Goal: Contribute content: Add original content to the website for others to see

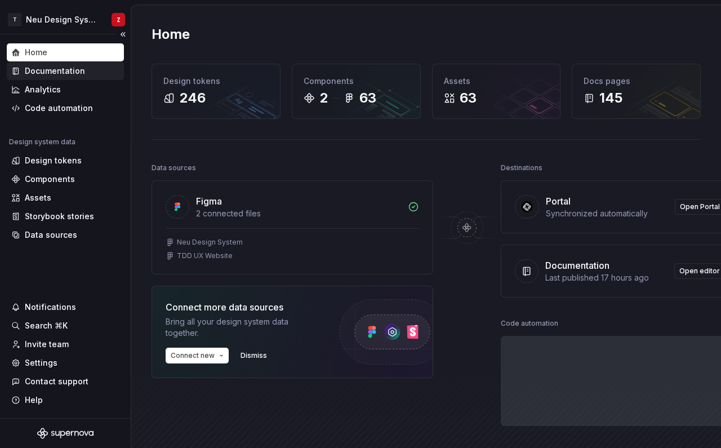
click at [56, 71] on div "Documentation" at bounding box center [55, 70] width 60 height 11
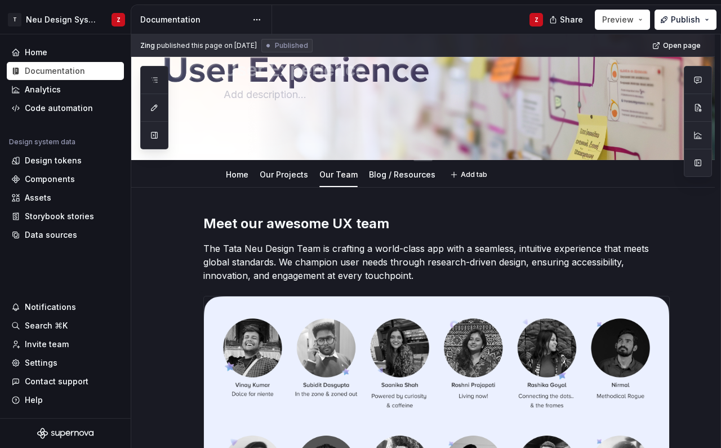
scroll to position [66, 0]
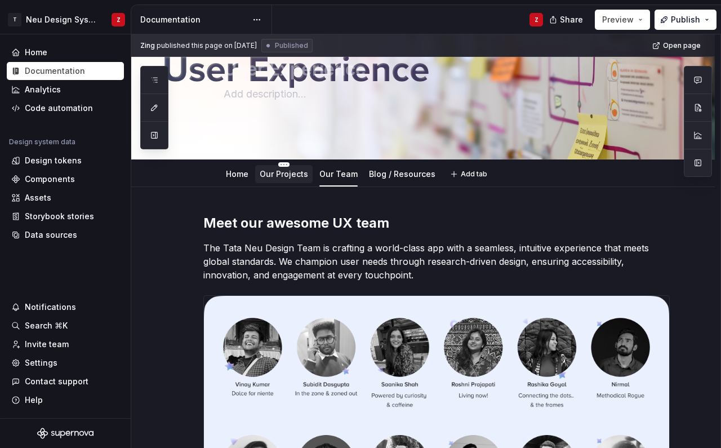
click at [283, 180] on div "Our Projects" at bounding box center [284, 174] width 48 height 14
click at [289, 172] on link "Our Projects" at bounding box center [284, 174] width 48 height 10
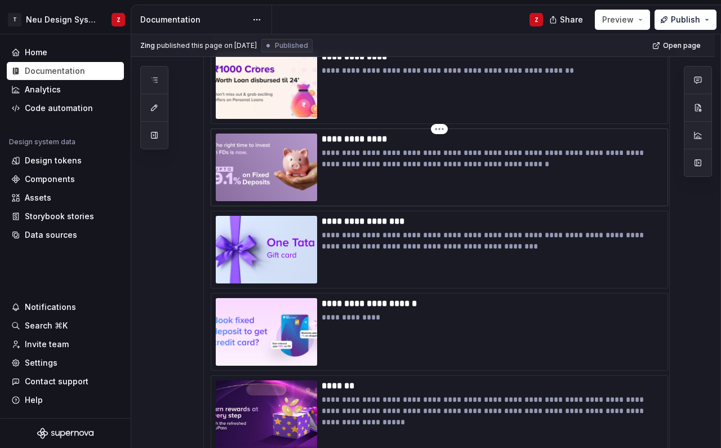
scroll to position [311, 0]
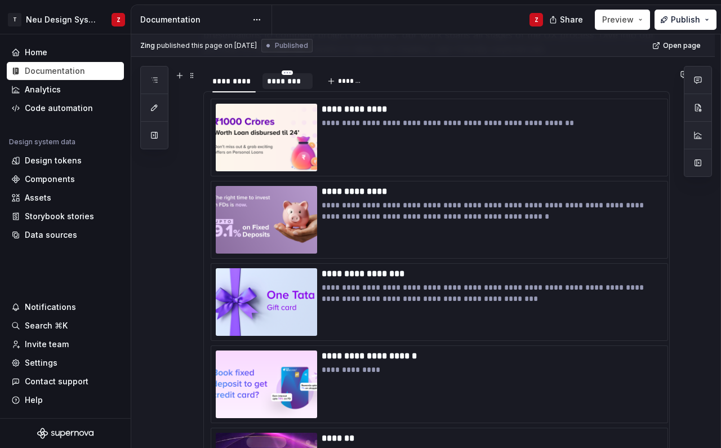
click at [280, 81] on div "********" at bounding box center [287, 80] width 41 height 11
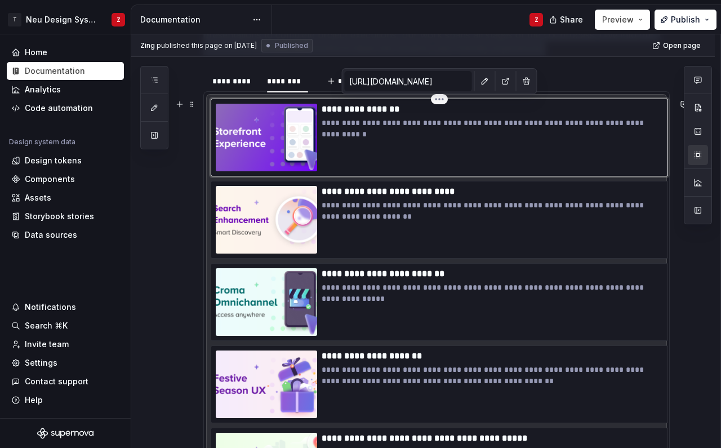
click at [270, 142] on img at bounding box center [266, 138] width 101 height 68
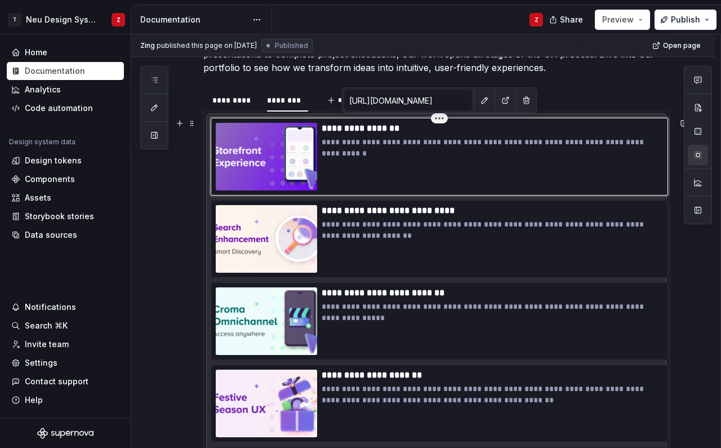
click at [434, 119] on html "T Neu Design System Z Home Documentation Analytics Code automation Design syste…" at bounding box center [360, 224] width 721 height 448
click at [192, 123] on span at bounding box center [192, 123] width 9 height 16
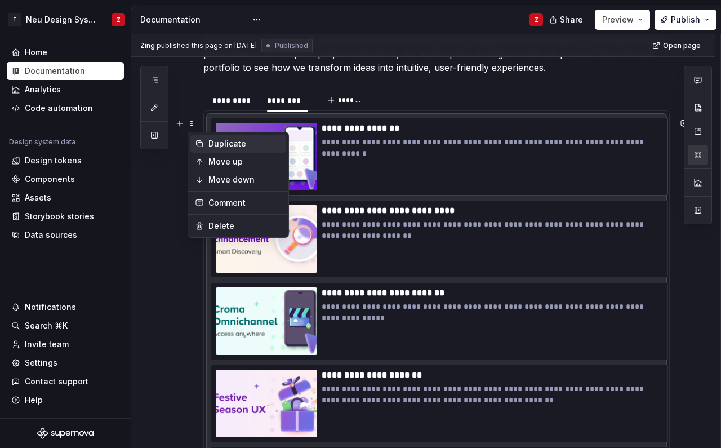
click at [218, 144] on div "Duplicate" at bounding box center [244, 143] width 73 height 11
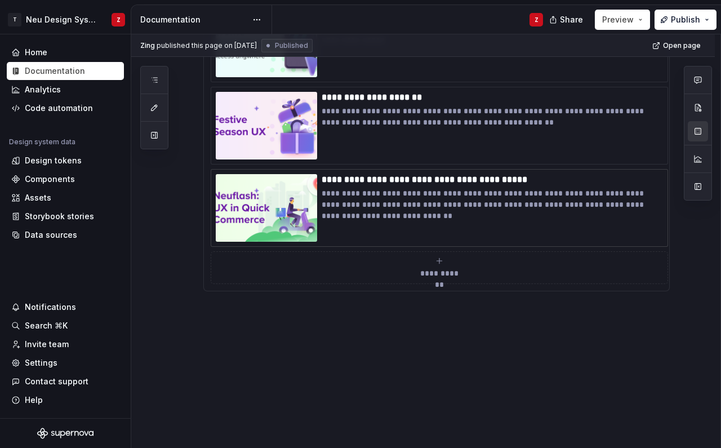
scroll to position [569, 0]
click at [170, 298] on div "**********" at bounding box center [425, 241] width 589 height 414
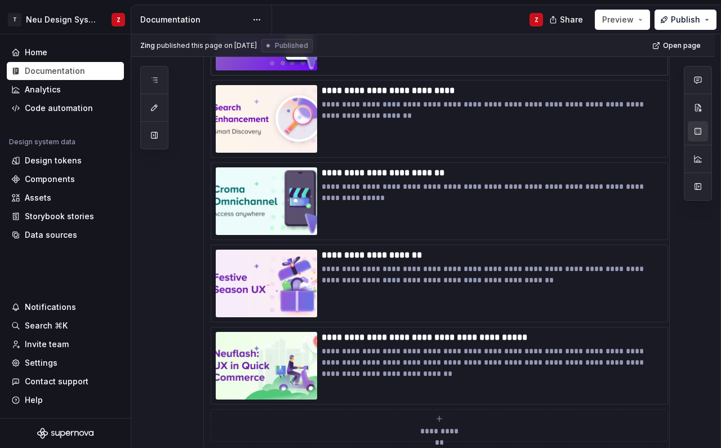
scroll to position [363, 0]
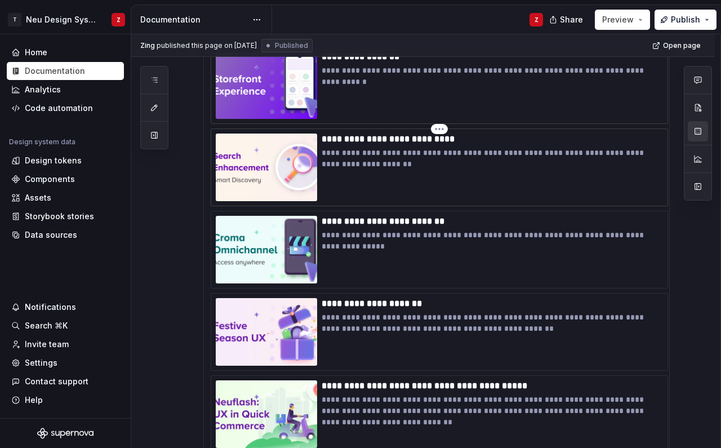
click at [356, 182] on div "**********" at bounding box center [492, 167] width 341 height 68
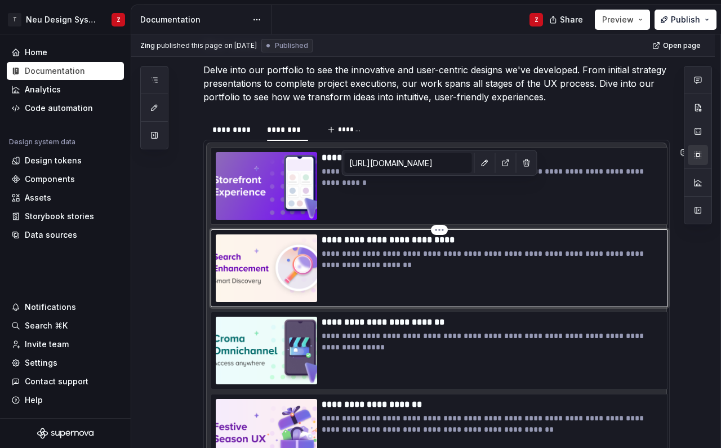
scroll to position [238, 0]
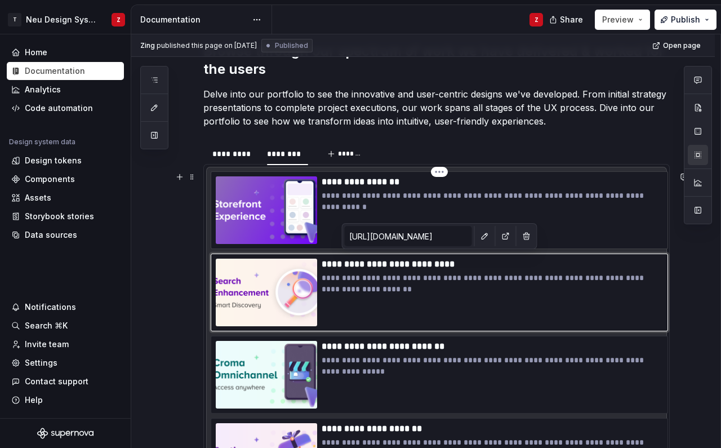
click at [349, 203] on p "**********" at bounding box center [492, 201] width 341 height 23
type textarea "*"
type input "[URL][DOMAIN_NAME]"
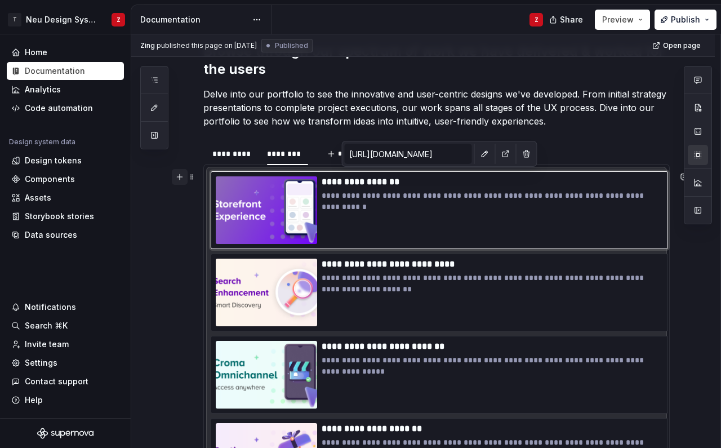
click at [183, 179] on button "button" at bounding box center [180, 177] width 16 height 16
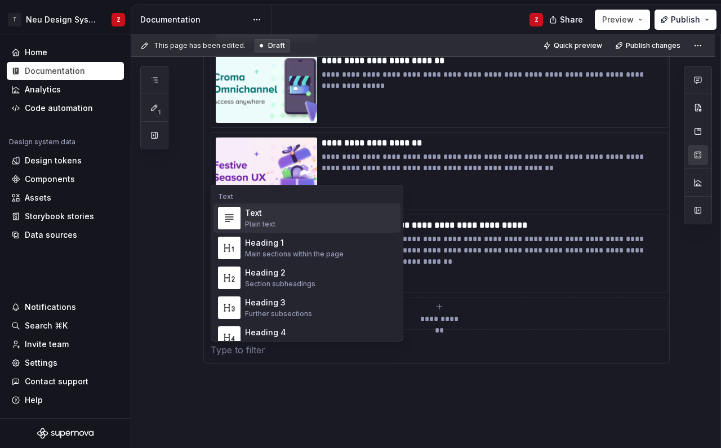
scroll to position [524, 0]
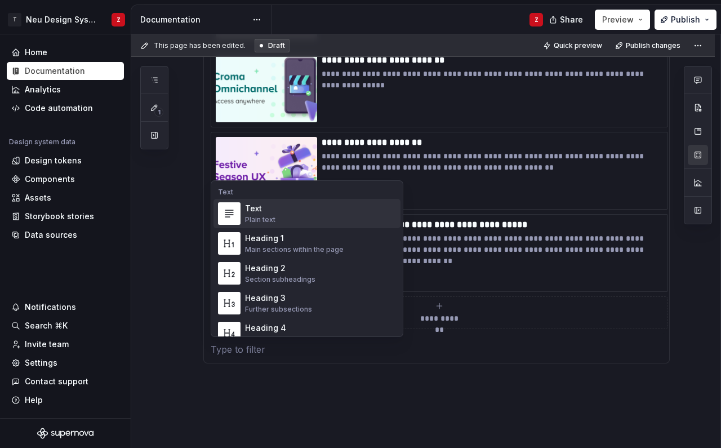
click at [171, 298] on div "**********" at bounding box center [422, 124] width 583 height 791
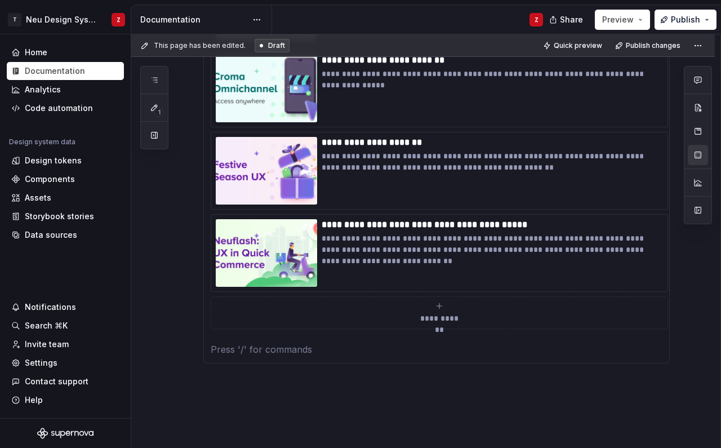
click at [441, 310] on div "**********" at bounding box center [439, 312] width 447 height 23
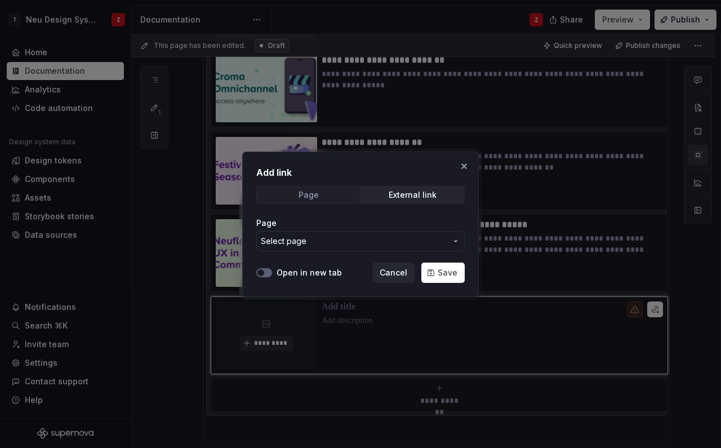
click at [328, 198] on span "Page" at bounding box center [308, 195] width 102 height 16
click at [425, 193] on div "External link" at bounding box center [413, 194] width 48 height 9
click at [312, 195] on div "Page" at bounding box center [308, 194] width 20 height 9
click at [333, 241] on span "Select page" at bounding box center [354, 240] width 186 height 11
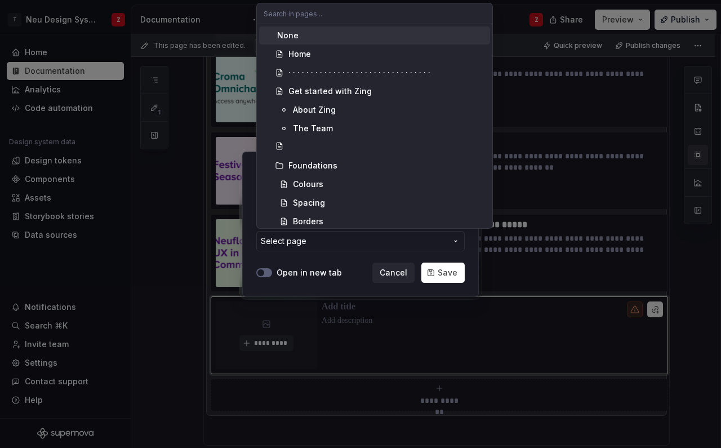
click at [333, 241] on div "Add link Page External link Page Select page Open in new tab Cancel Save" at bounding box center [360, 224] width 721 height 448
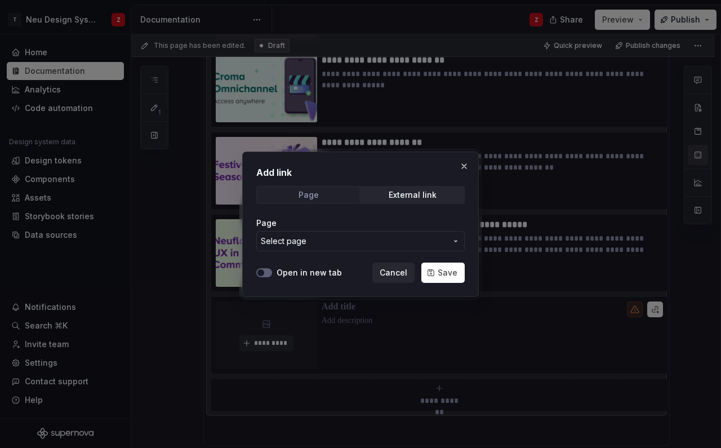
click at [332, 195] on span "Page" at bounding box center [308, 195] width 102 height 16
click at [409, 191] on div "External link" at bounding box center [413, 194] width 48 height 9
click at [360, 244] on input "URL" at bounding box center [360, 241] width 208 height 20
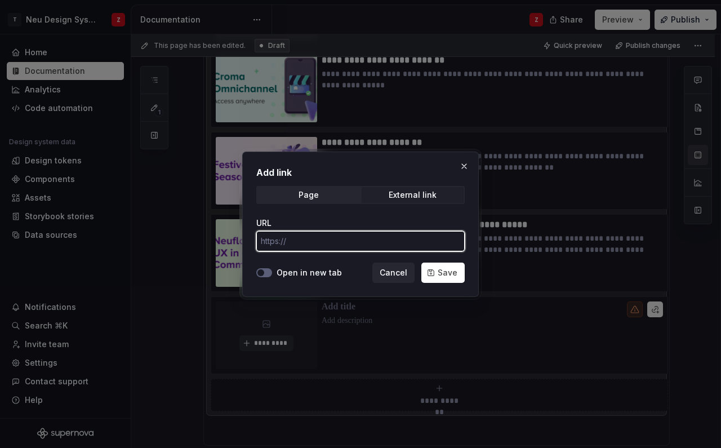
type textarea "*"
paste input "[URL][DOMAIN_NAME]"
type input "[URL][DOMAIN_NAME]"
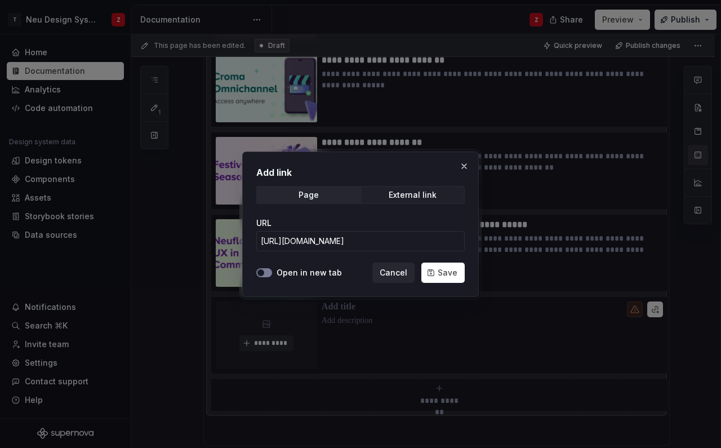
click at [266, 272] on button "Open in new tab" at bounding box center [264, 272] width 16 height 9
click at [435, 271] on button "Save" at bounding box center [442, 272] width 43 height 20
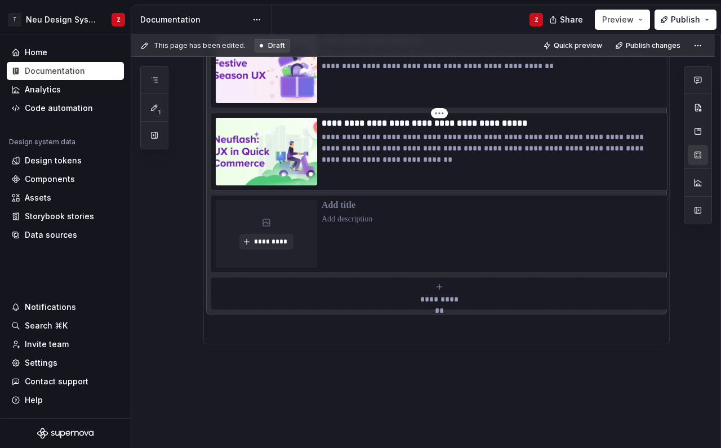
scroll to position [606, 0]
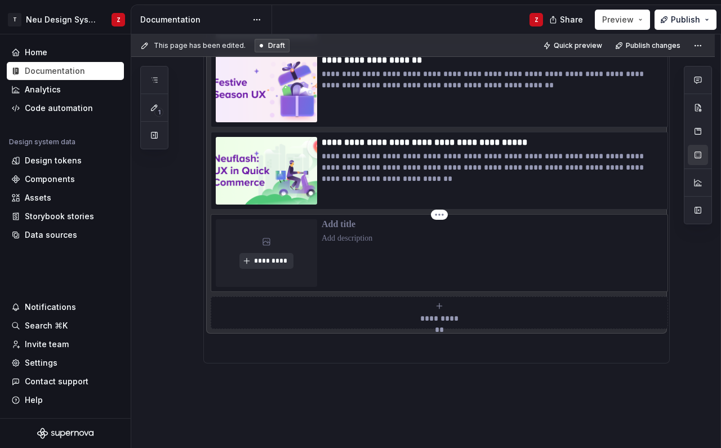
click at [269, 260] on span "*********" at bounding box center [270, 260] width 34 height 9
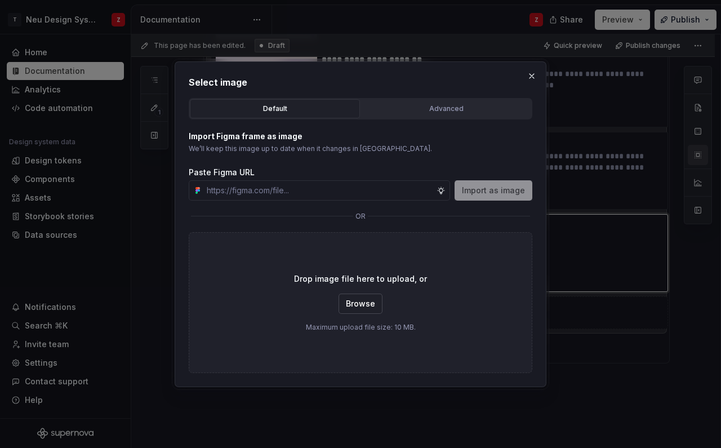
click at [358, 301] on span "Browse" at bounding box center [360, 303] width 29 height 11
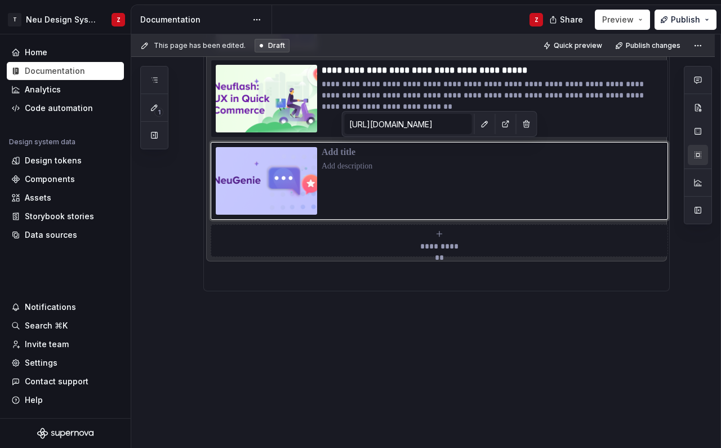
scroll to position [671, 0]
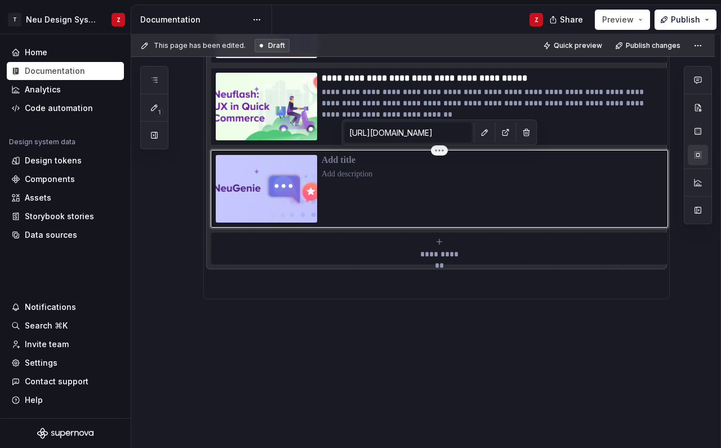
click at [353, 165] on p at bounding box center [492, 160] width 341 height 11
click at [354, 176] on p at bounding box center [492, 173] width 341 height 11
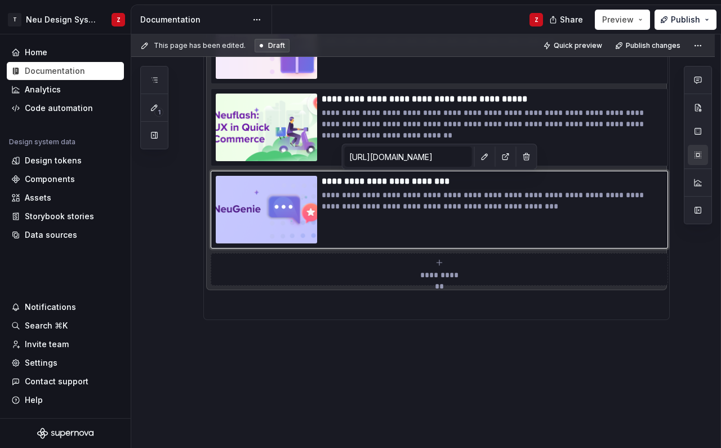
scroll to position [646, 0]
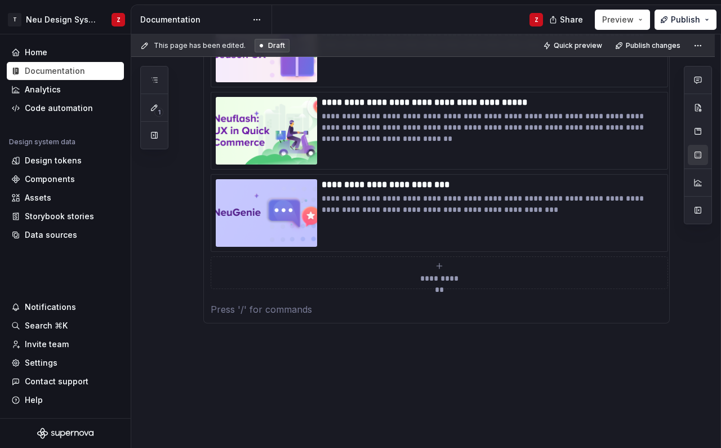
click at [368, 348] on div "**********" at bounding box center [422, 43] width 583 height 873
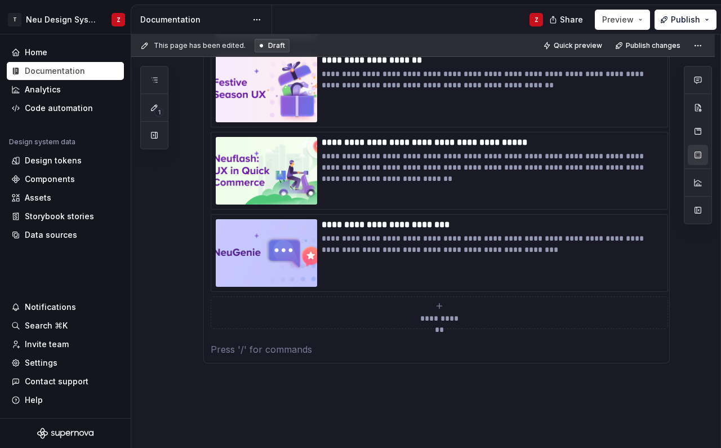
click at [211, 244] on div "**********" at bounding box center [437, 66] width 452 height 526
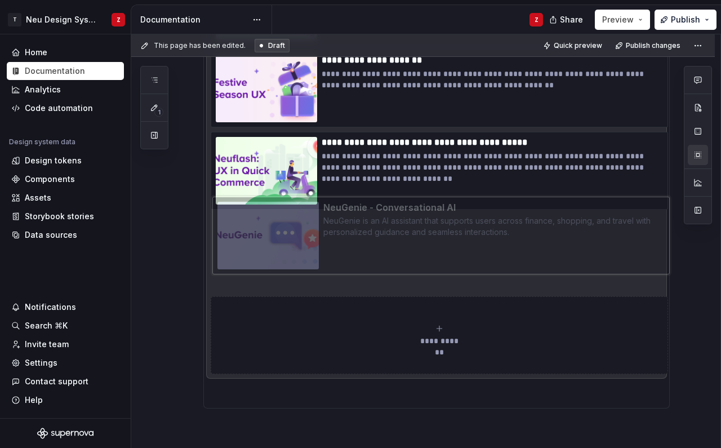
drag, startPoint x: 476, startPoint y: 269, endPoint x: 478, endPoint y: 251, distance: 17.5
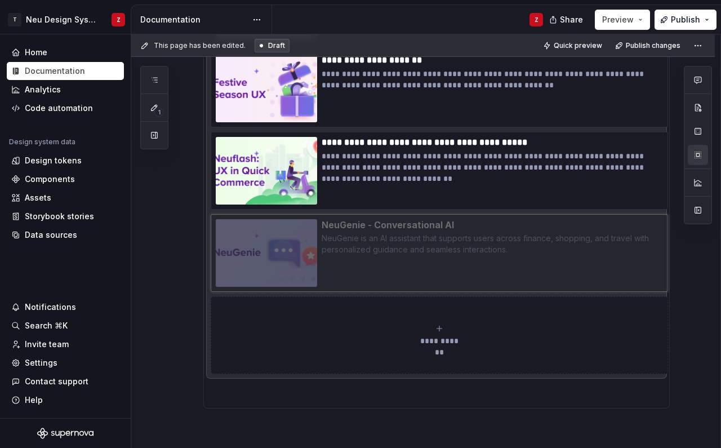
click at [478, 251] on body "T Neu Design System Z Home Documentation Analytics Code automation Design syste…" at bounding box center [360, 224] width 721 height 448
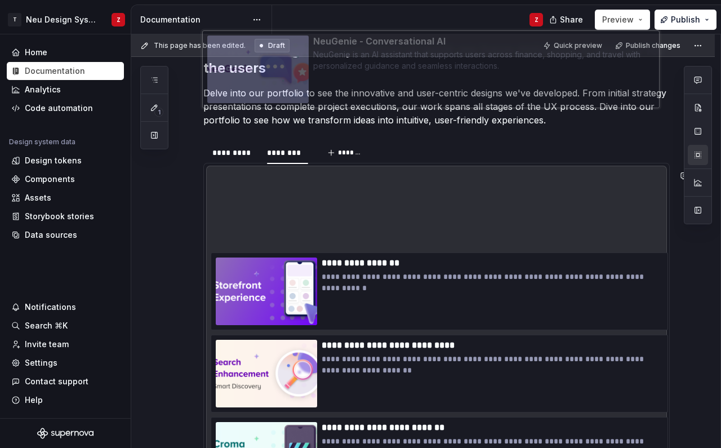
scroll to position [239, 0]
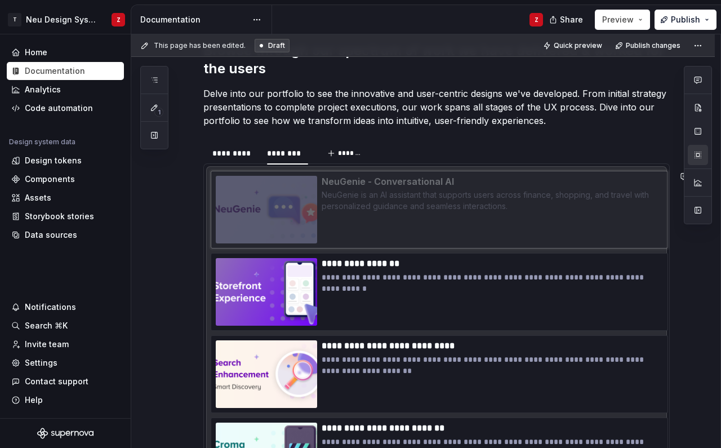
drag, startPoint x: 548, startPoint y: 263, endPoint x: 541, endPoint y: 211, distance: 52.2
click at [541, 211] on body "T Neu Design System Z Home Documentation Analytics Code automation Design syste…" at bounding box center [360, 224] width 721 height 448
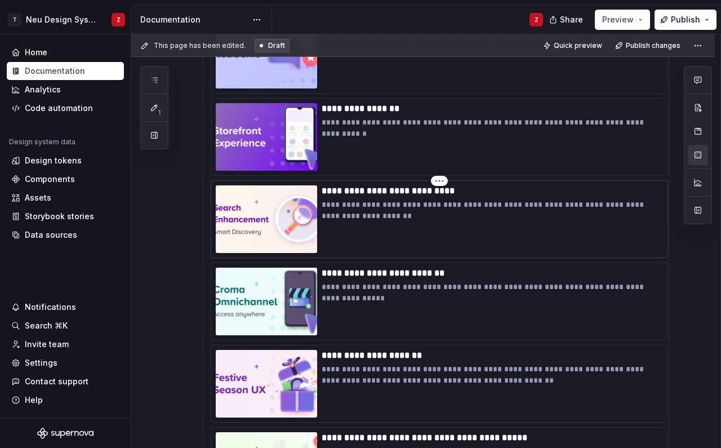
scroll to position [653, 0]
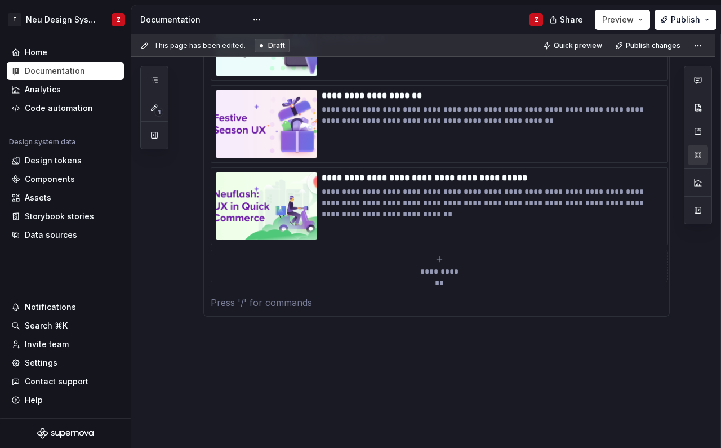
click at [438, 270] on span "**********" at bounding box center [439, 271] width 49 height 11
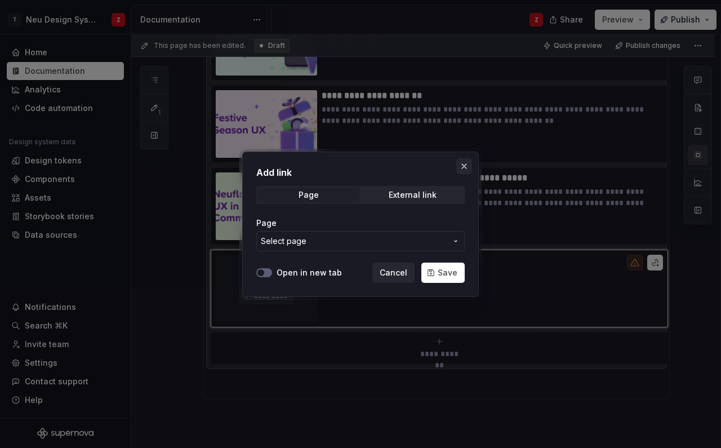
click at [462, 166] on button "button" at bounding box center [464, 166] width 16 height 16
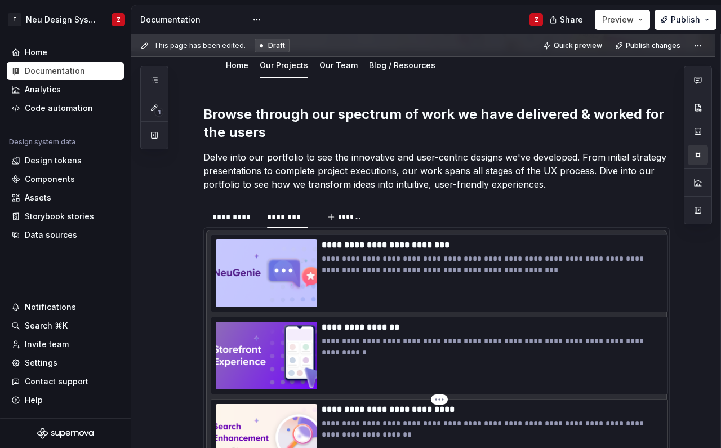
scroll to position [266, 0]
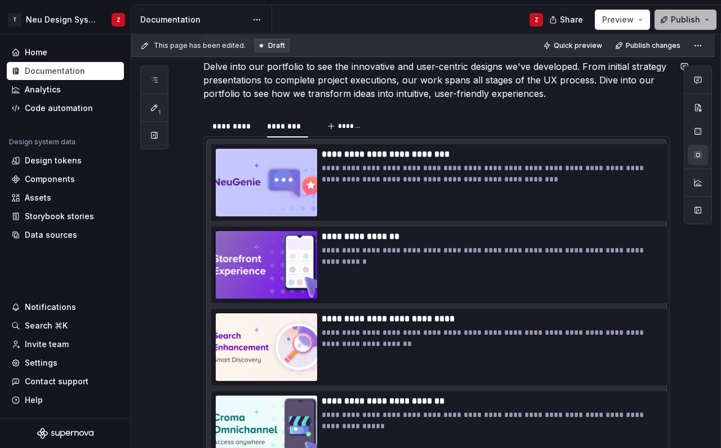
click at [690, 19] on span "Publish" at bounding box center [685, 19] width 29 height 11
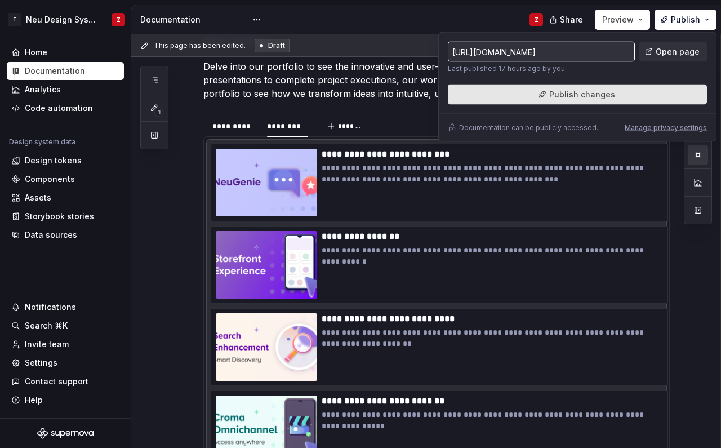
click at [571, 95] on span "Publish changes" at bounding box center [582, 94] width 66 height 11
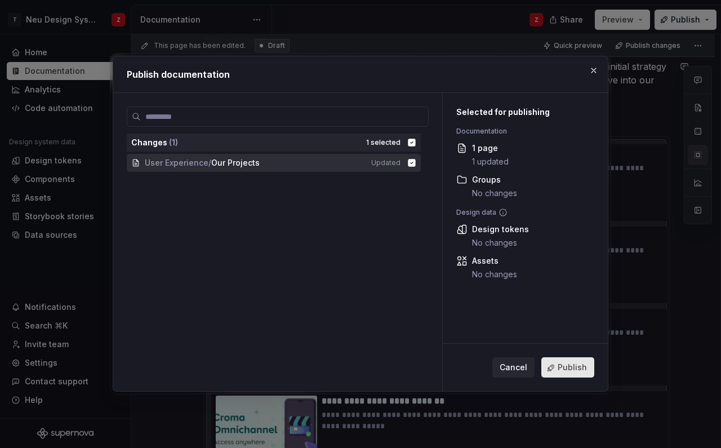
click at [569, 369] on span "Publish" at bounding box center [571, 367] width 29 height 11
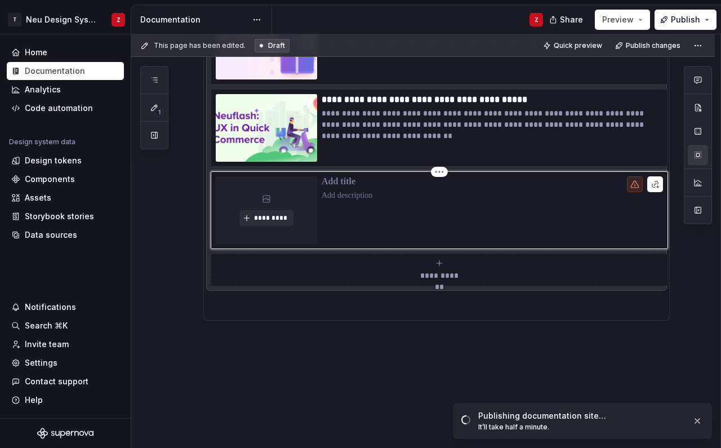
scroll to position [719, 0]
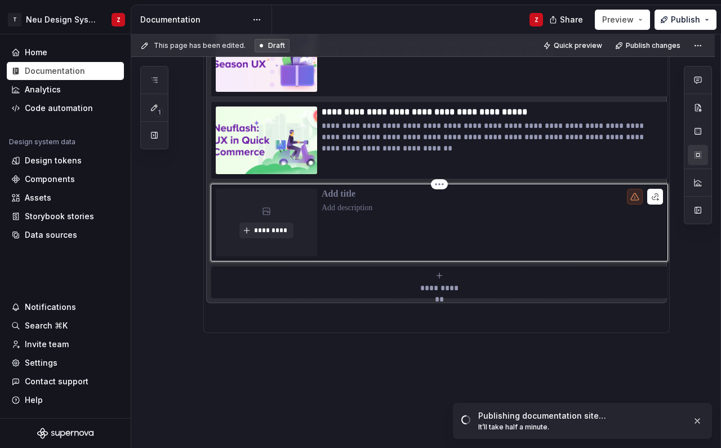
click at [359, 249] on div at bounding box center [492, 223] width 341 height 68
click at [392, 230] on div at bounding box center [492, 223] width 341 height 68
click at [636, 200] on icon at bounding box center [634, 196] width 9 height 9
click at [637, 196] on icon at bounding box center [635, 196] width 8 height 7
click at [650, 195] on button "button" at bounding box center [655, 197] width 16 height 16
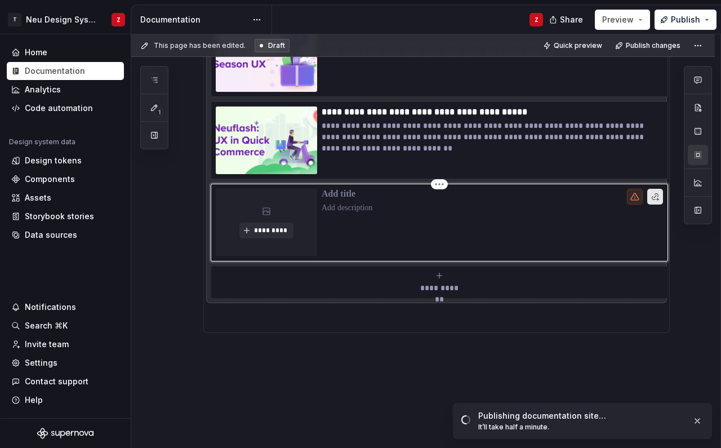
type textarea "*"
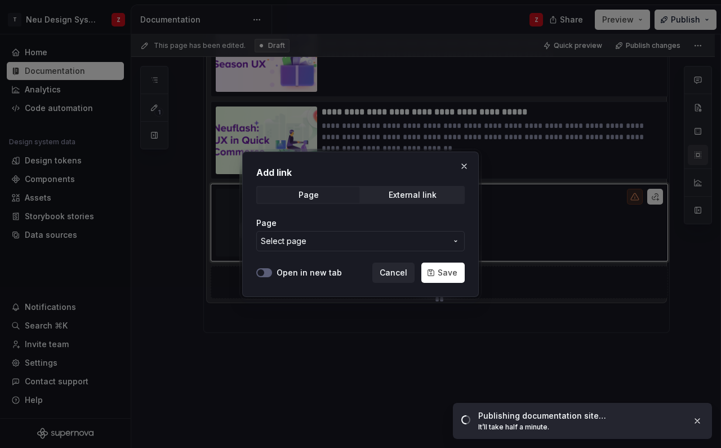
click at [328, 251] on div "Page Select page" at bounding box center [360, 234] width 208 height 47
click at [391, 194] on div "External link" at bounding box center [413, 194] width 48 height 9
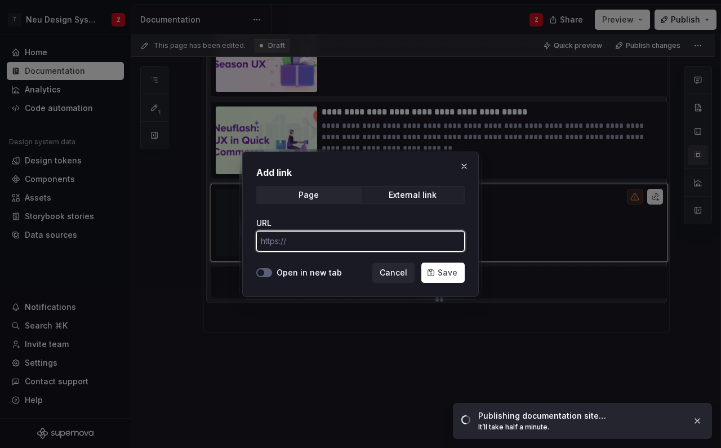
click at [337, 235] on input "URL" at bounding box center [360, 241] width 208 height 20
paste input "[URL][DOMAIN_NAME]"
type input "[URL][DOMAIN_NAME]"
type textarea "*"
type input "[URL][DOMAIN_NAME]"
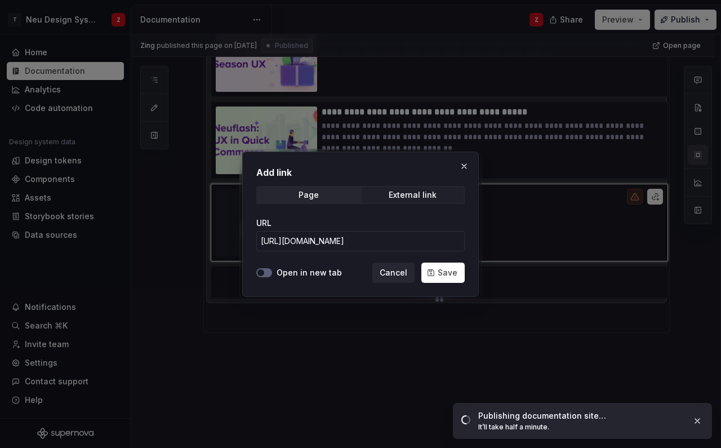
click at [305, 269] on label "Open in new tab" at bounding box center [308, 272] width 65 height 11
click at [272, 269] on button "Open in new tab" at bounding box center [264, 272] width 16 height 9
click at [446, 274] on span "Save" at bounding box center [448, 272] width 20 height 11
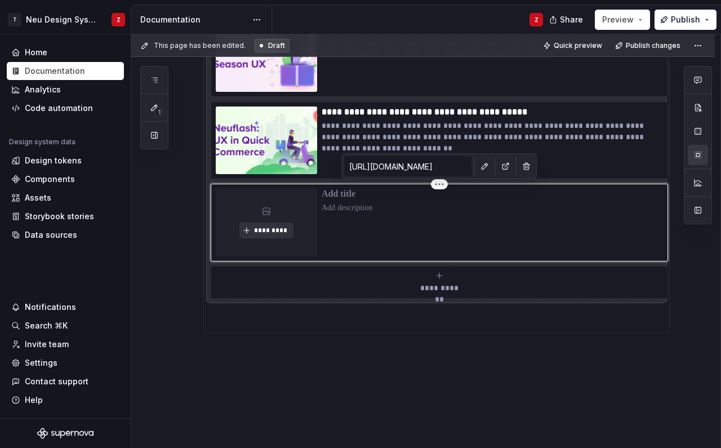
click at [271, 228] on span "*********" at bounding box center [270, 230] width 34 height 9
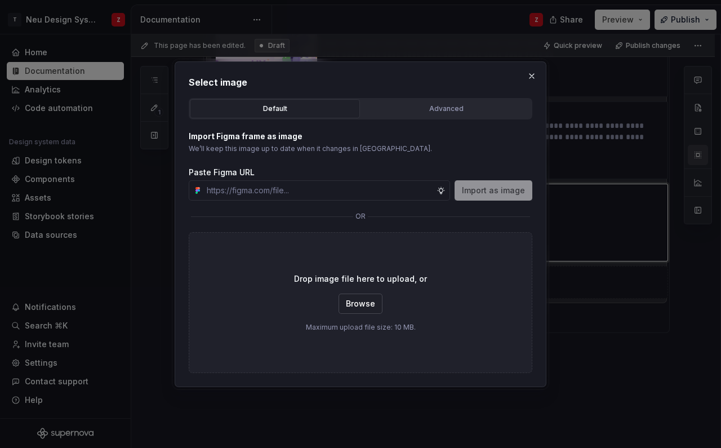
click at [368, 303] on span "Browse" at bounding box center [360, 303] width 29 height 11
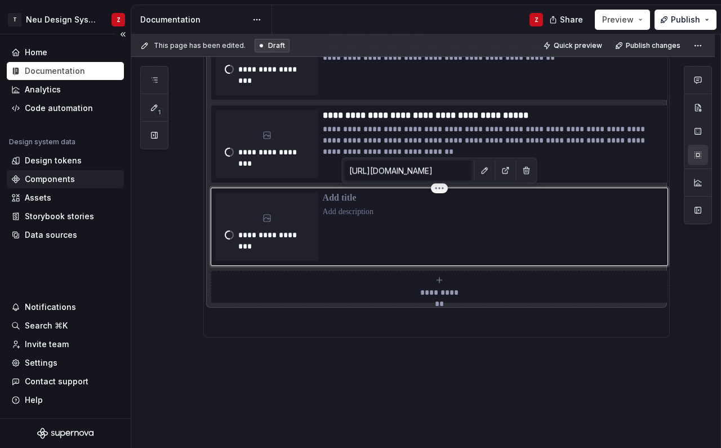
scroll to position [586, 0]
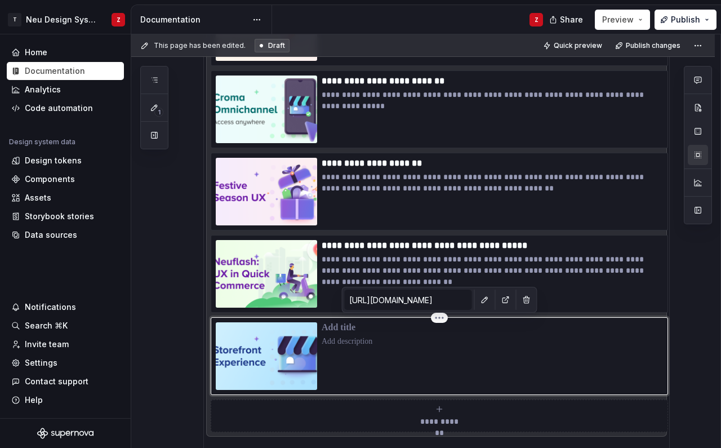
click at [340, 332] on p at bounding box center [492, 327] width 341 height 11
click at [377, 341] on p at bounding box center [492, 341] width 341 height 11
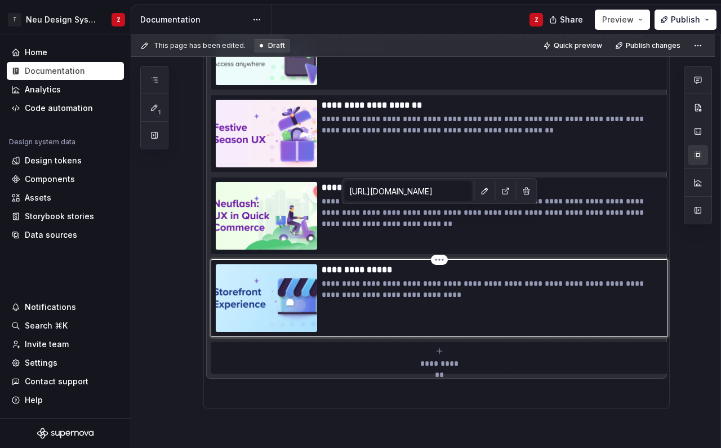
scroll to position [698, 0]
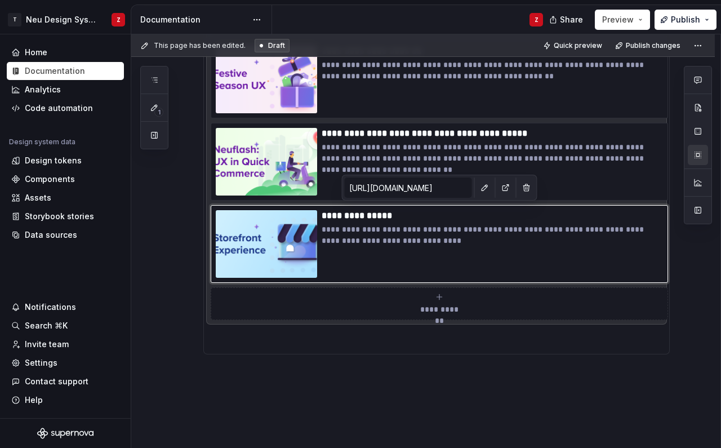
click at [440, 301] on div "**********" at bounding box center [439, 303] width 447 height 23
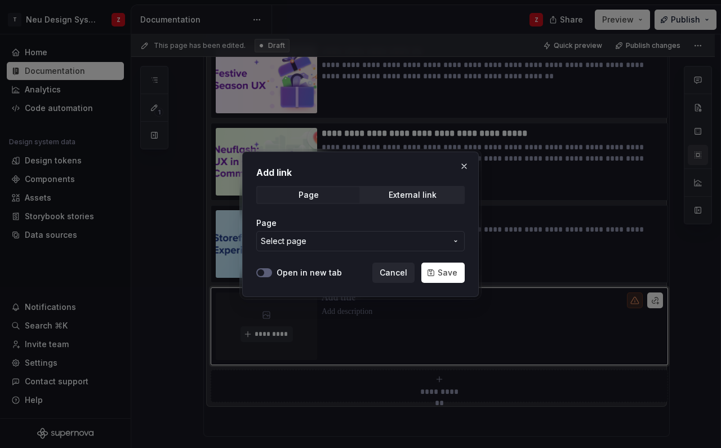
type textarea "*"
click at [407, 191] on div "External link" at bounding box center [413, 194] width 48 height 9
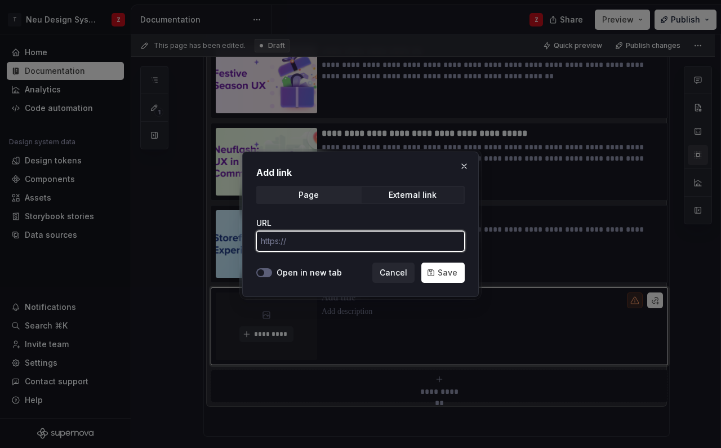
click at [331, 247] on input "URL" at bounding box center [360, 241] width 208 height 20
paste input "[URL][DOMAIN_NAME]"
type input "[URL][DOMAIN_NAME]"
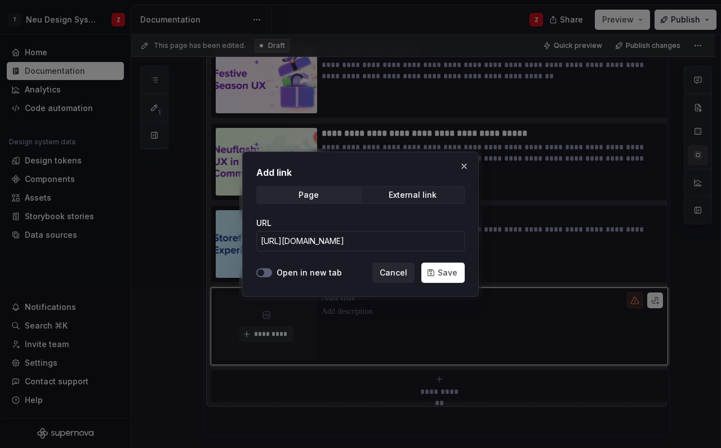
click at [311, 274] on label "Open in new tab" at bounding box center [308, 272] width 65 height 11
click at [272, 274] on button "Open in new tab" at bounding box center [264, 272] width 16 height 9
click at [443, 266] on button "Save" at bounding box center [442, 272] width 43 height 20
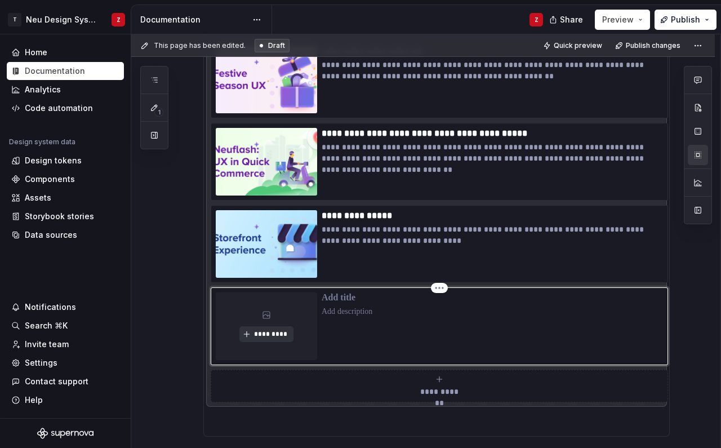
click at [273, 333] on span "*********" at bounding box center [270, 333] width 34 height 9
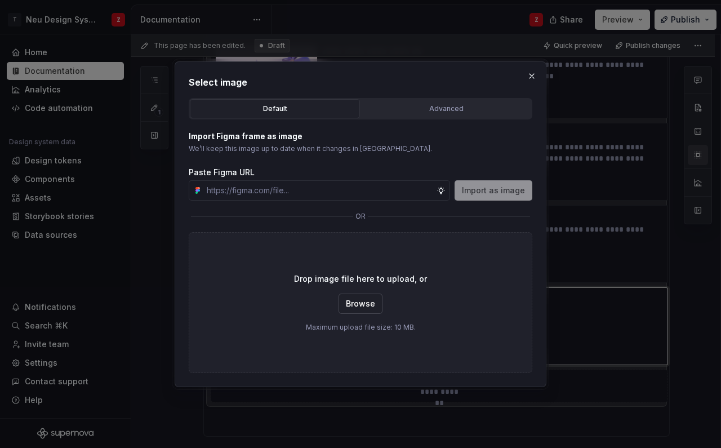
click at [363, 301] on span "Browse" at bounding box center [360, 303] width 29 height 11
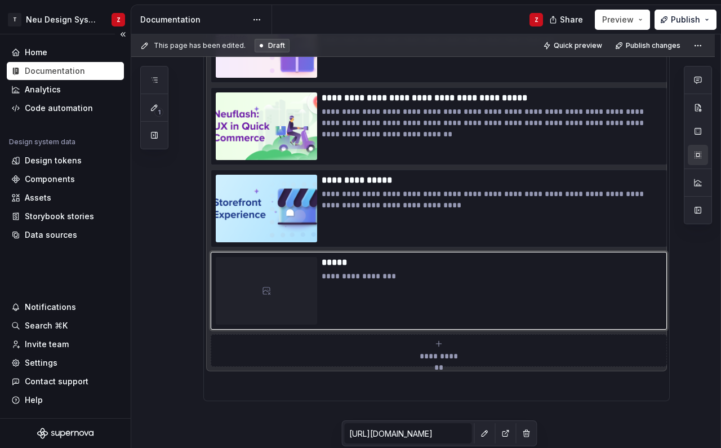
scroll to position [668, 0]
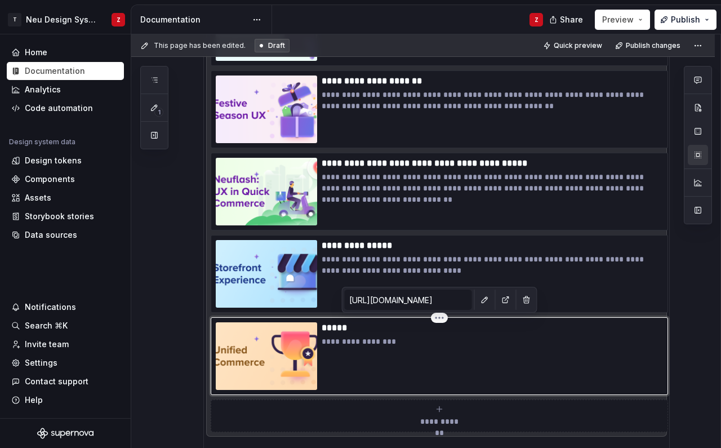
click at [341, 328] on p "*****" at bounding box center [492, 327] width 341 height 11
click at [360, 344] on p "**********" at bounding box center [492, 341] width 341 height 11
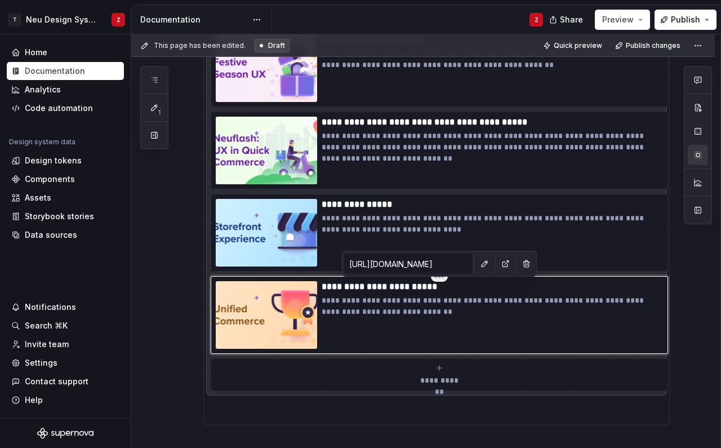
scroll to position [710, 0]
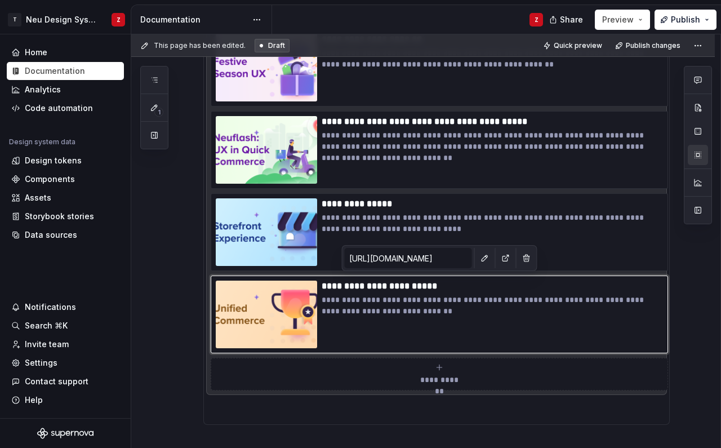
click at [159, 266] on div "**********" at bounding box center [422, 63] width 583 height 1038
click at [440, 407] on p at bounding box center [437, 411] width 452 height 14
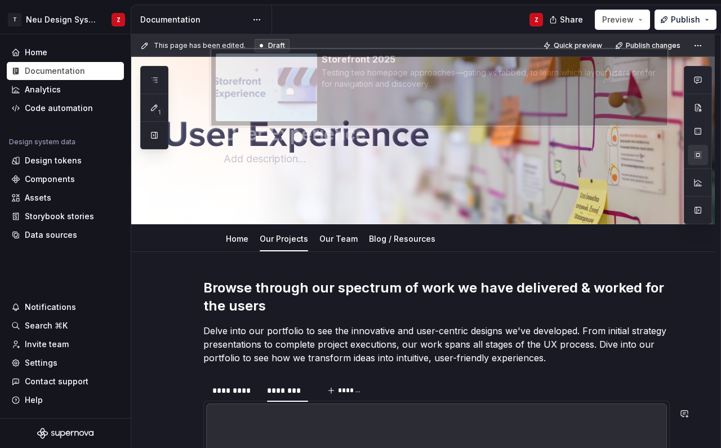
scroll to position [0, 0]
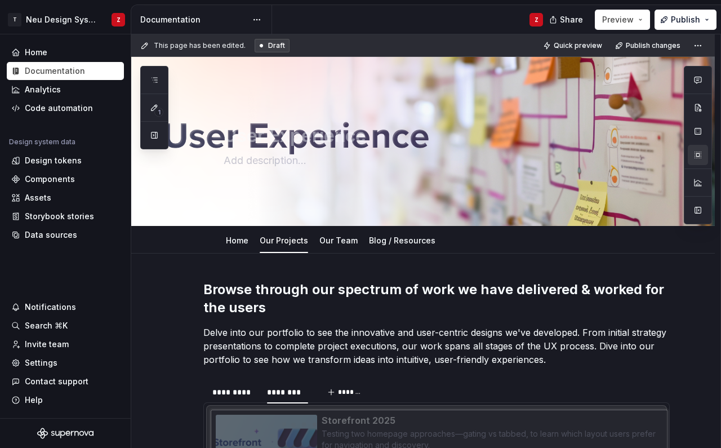
drag, startPoint x: 246, startPoint y: 273, endPoint x: 248, endPoint y: 319, distance: 46.8
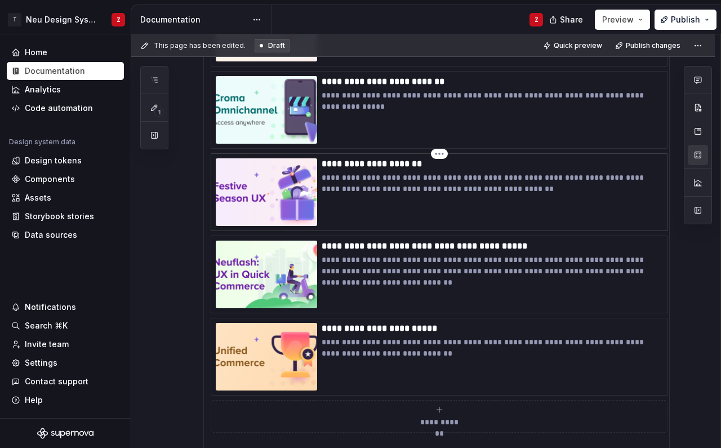
scroll to position [668, 0]
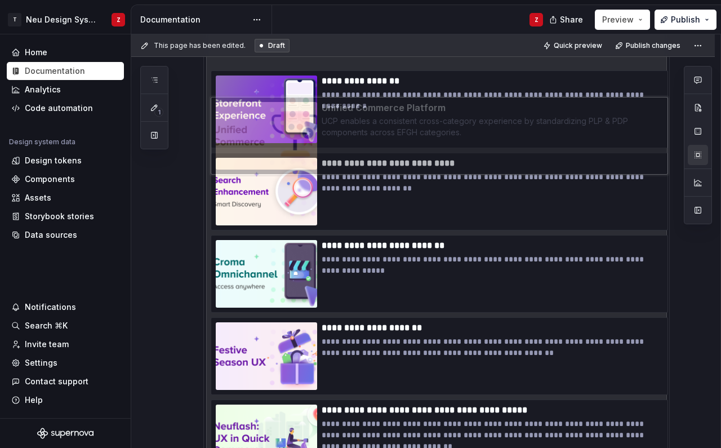
drag, startPoint x: 266, startPoint y: 370, endPoint x: 266, endPoint y: 92, distance: 277.6
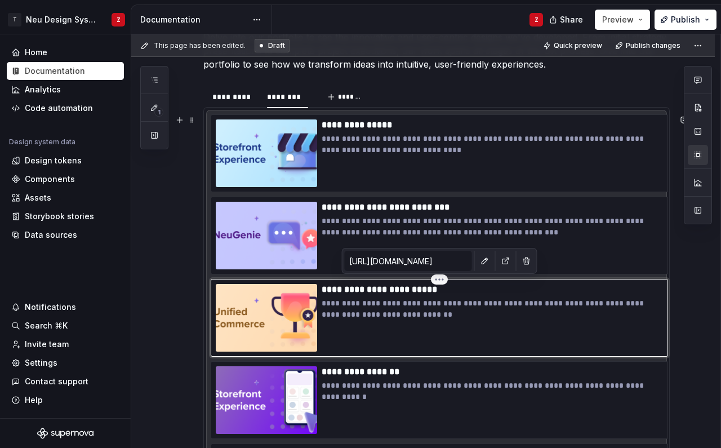
scroll to position [314, 0]
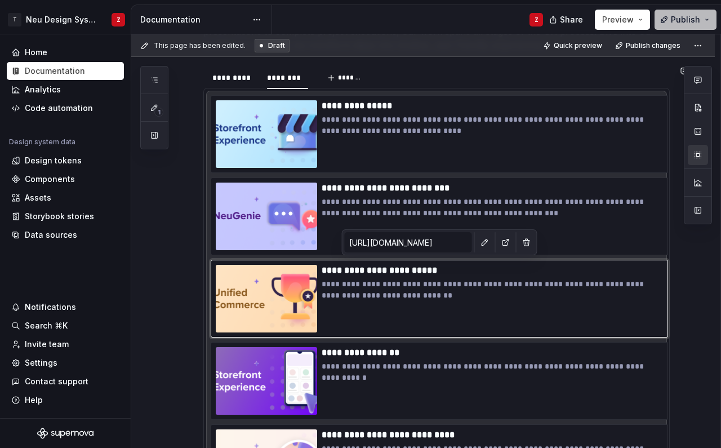
click at [661, 25] on button "Publish" at bounding box center [685, 20] width 62 height 20
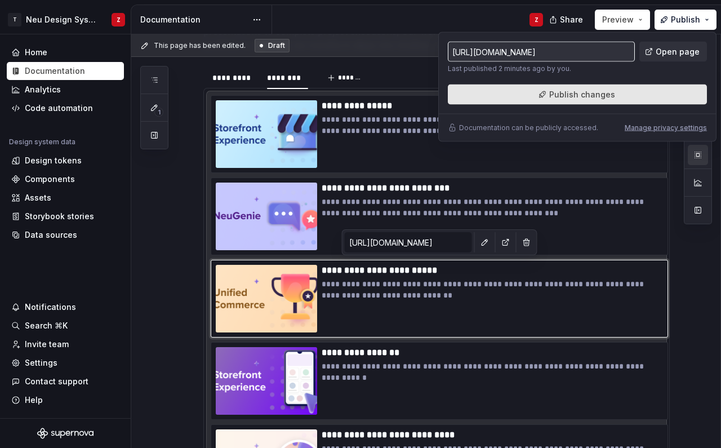
click at [559, 90] on span "Publish changes" at bounding box center [582, 94] width 66 height 11
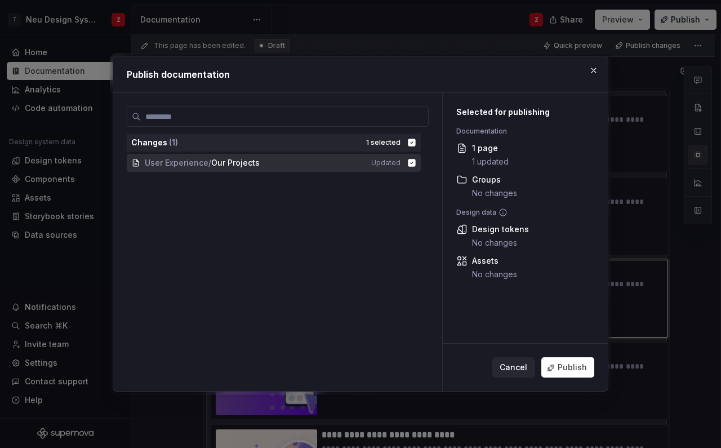
click at [553, 351] on div "Cancel Publish" at bounding box center [525, 367] width 165 height 47
click at [553, 358] on button "Publish" at bounding box center [567, 368] width 53 height 20
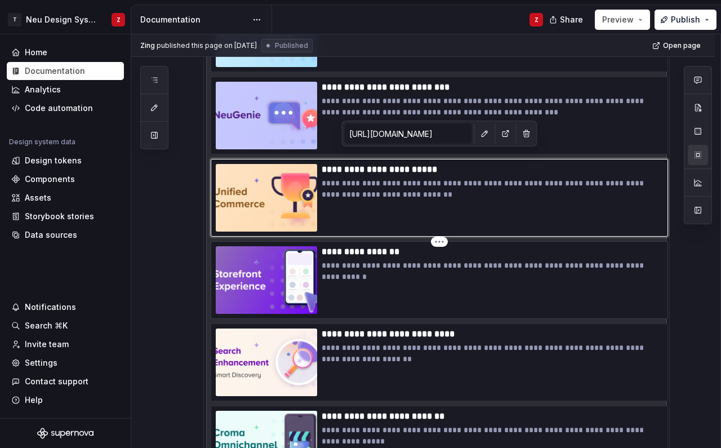
scroll to position [423, 0]
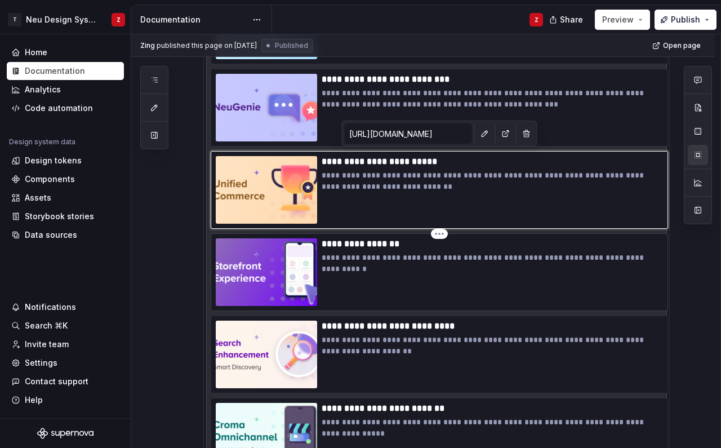
type textarea "*"
type input "[URL][DOMAIN_NAME]"
click at [262, 291] on img at bounding box center [266, 272] width 101 height 68
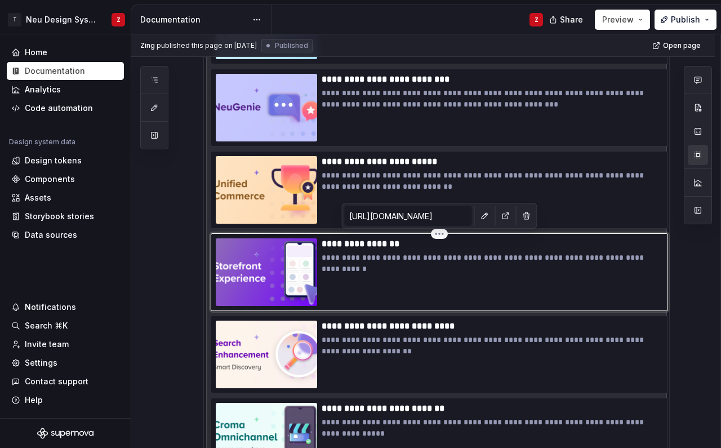
click at [422, 280] on div "**********" at bounding box center [492, 272] width 341 height 68
click at [484, 215] on button "button" at bounding box center [485, 216] width 16 height 16
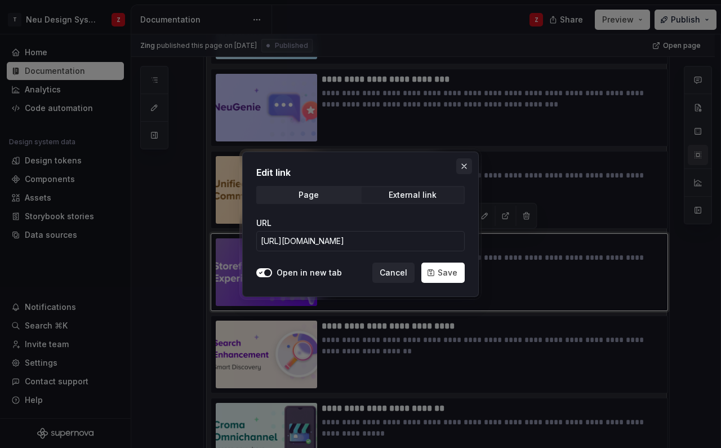
click at [465, 168] on button "button" at bounding box center [464, 166] width 16 height 16
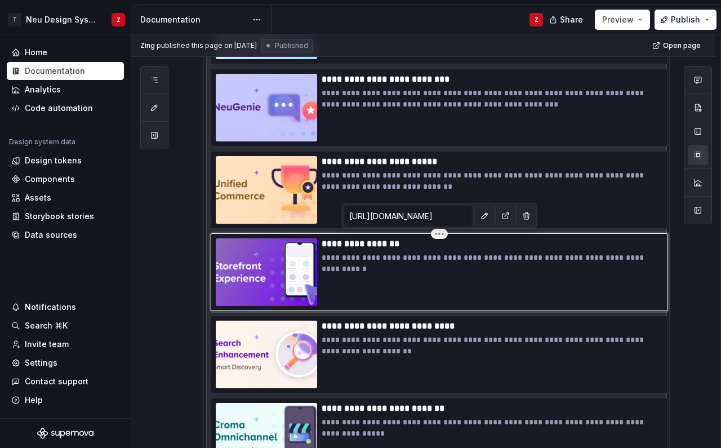
click at [267, 273] on img at bounding box center [266, 272] width 101 height 68
click at [287, 266] on img at bounding box center [266, 272] width 101 height 68
click at [298, 266] on img at bounding box center [266, 272] width 101 height 68
click at [396, 267] on p "**********" at bounding box center [492, 263] width 341 height 23
click at [258, 275] on img at bounding box center [266, 272] width 101 height 68
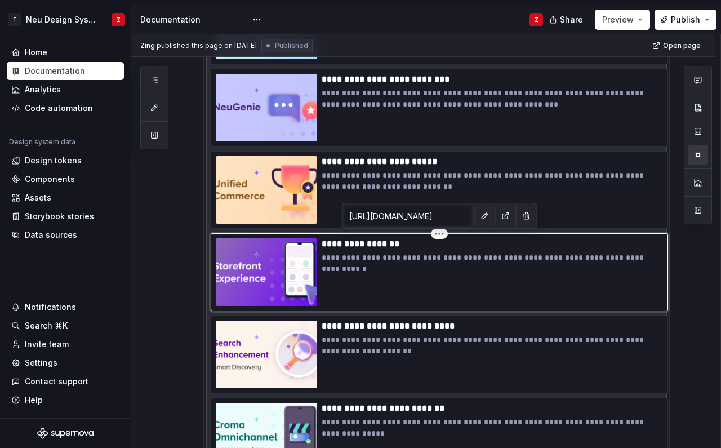
click at [273, 269] on img at bounding box center [266, 272] width 101 height 68
click at [291, 262] on img at bounding box center [266, 272] width 101 height 68
click at [394, 264] on p "**********" at bounding box center [492, 263] width 341 height 23
click at [438, 229] on html "T Neu Design System Z Home Documentation Analytics Code automation Design syste…" at bounding box center [360, 224] width 721 height 448
click at [391, 264] on html "T Neu Design System Z Home Documentation Analytics Code automation Design syste…" at bounding box center [360, 224] width 721 height 448
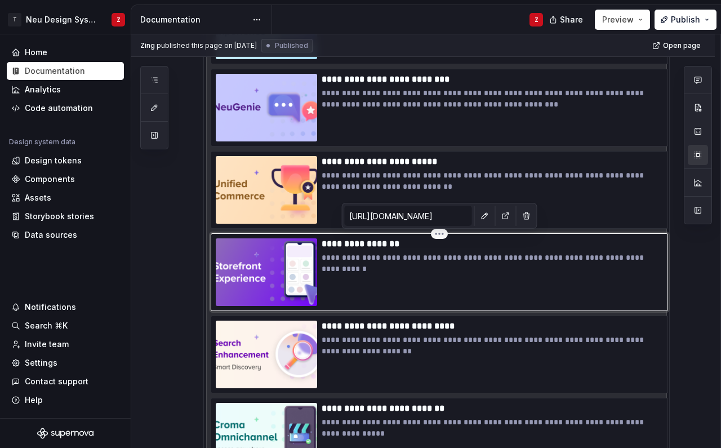
click at [381, 270] on p "**********" at bounding box center [492, 263] width 341 height 23
click at [267, 270] on img at bounding box center [266, 272] width 101 height 68
click at [288, 256] on img at bounding box center [266, 272] width 101 height 68
click at [297, 292] on img at bounding box center [266, 272] width 101 height 68
type textarea "*"
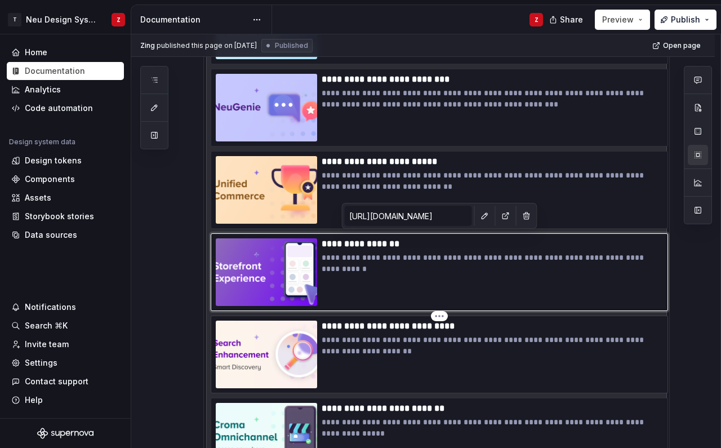
type input "[URL][DOMAIN_NAME]"
click at [291, 352] on img at bounding box center [266, 354] width 101 height 68
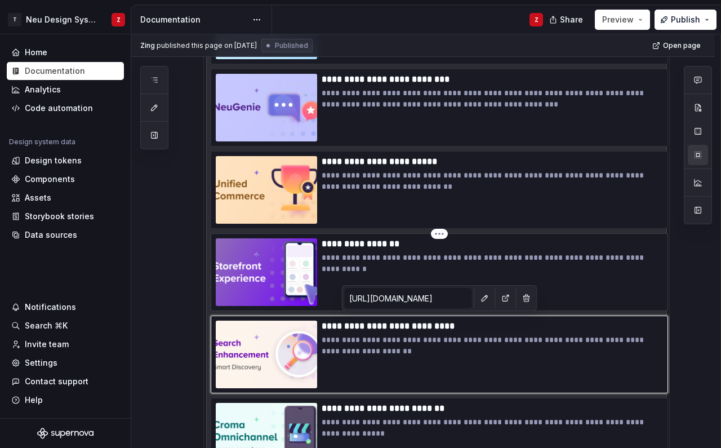
type textarea "*"
type input "[URL][DOMAIN_NAME]"
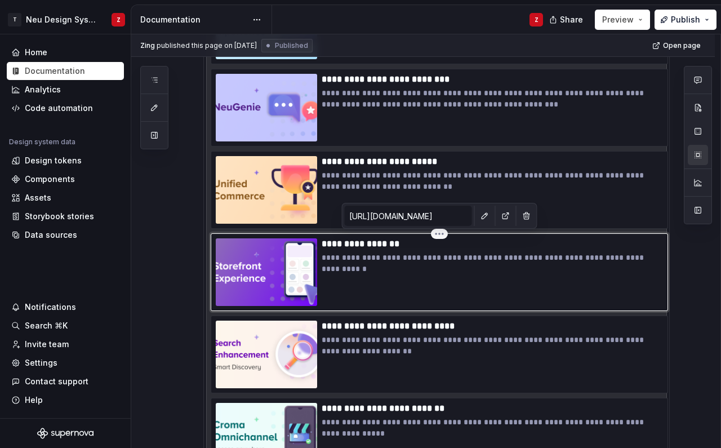
click at [310, 265] on img at bounding box center [266, 272] width 101 height 68
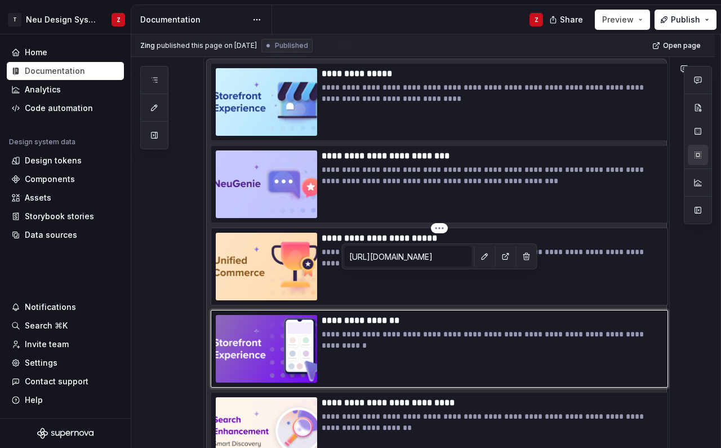
scroll to position [422, 0]
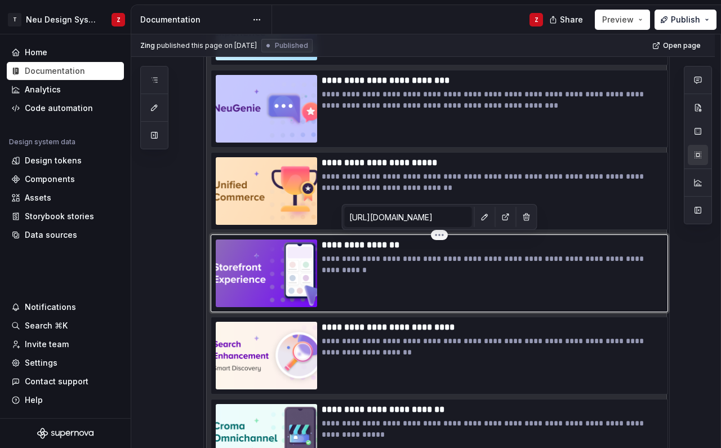
click at [366, 248] on p "**********" at bounding box center [492, 244] width 341 height 11
click at [486, 217] on button "button" at bounding box center [485, 217] width 16 height 16
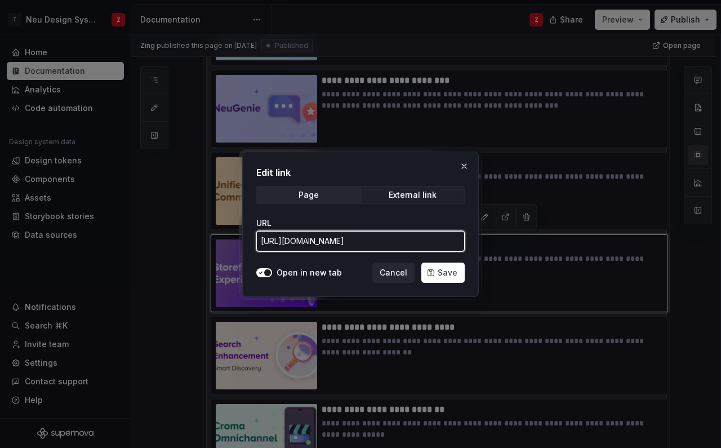
click at [360, 242] on input "[URL][DOMAIN_NAME]" at bounding box center [360, 241] width 208 height 20
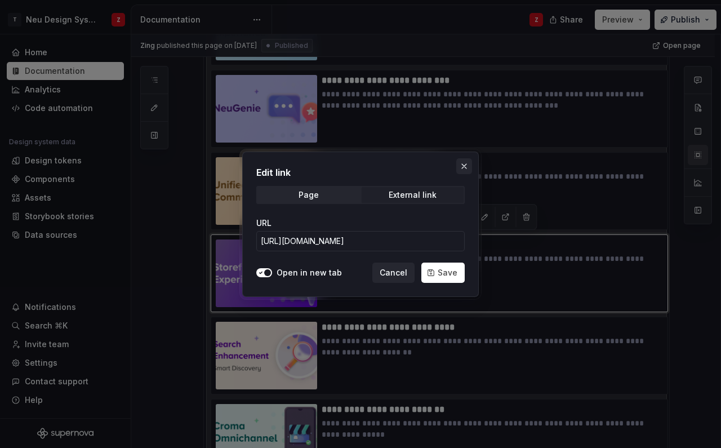
click at [465, 163] on button "button" at bounding box center [464, 166] width 16 height 16
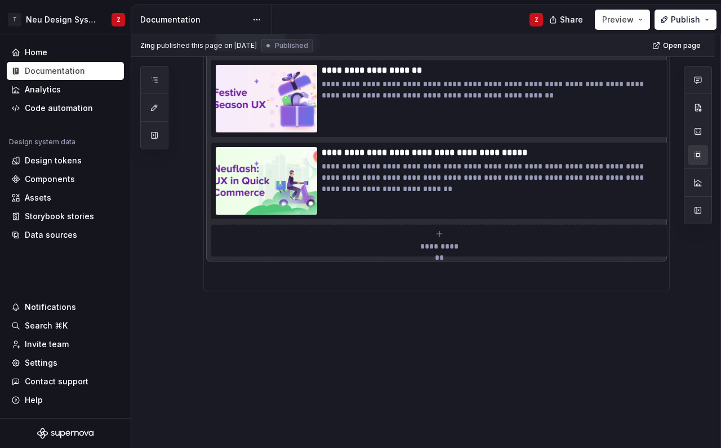
scroll to position [843, 0]
click at [403, 242] on div "**********" at bounding box center [439, 240] width 447 height 23
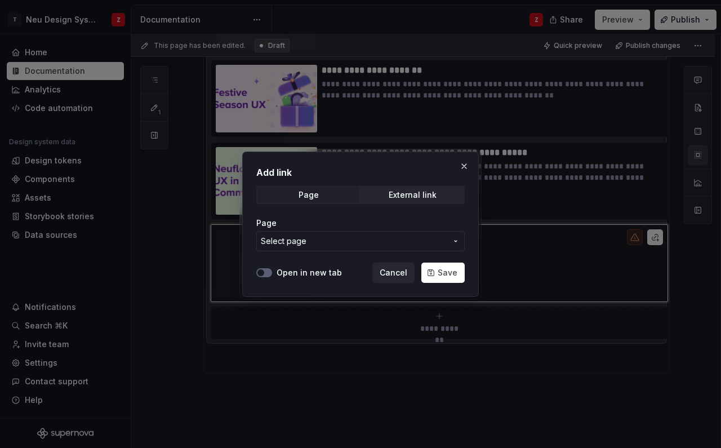
type textarea "*"
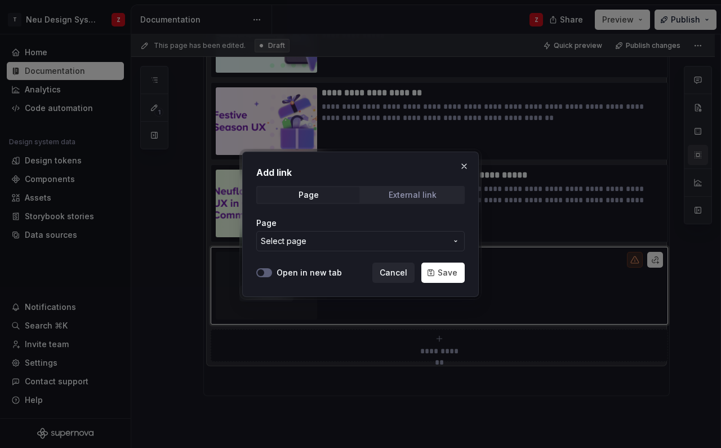
click at [395, 194] on div "External link" at bounding box center [413, 194] width 48 height 9
click at [311, 245] on input "URL" at bounding box center [360, 241] width 208 height 20
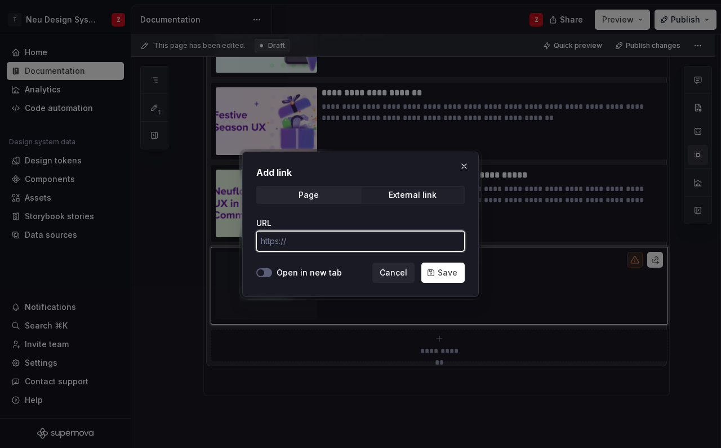
paste input "[URL][DOMAIN_NAME]"
type input "[URL][DOMAIN_NAME]"
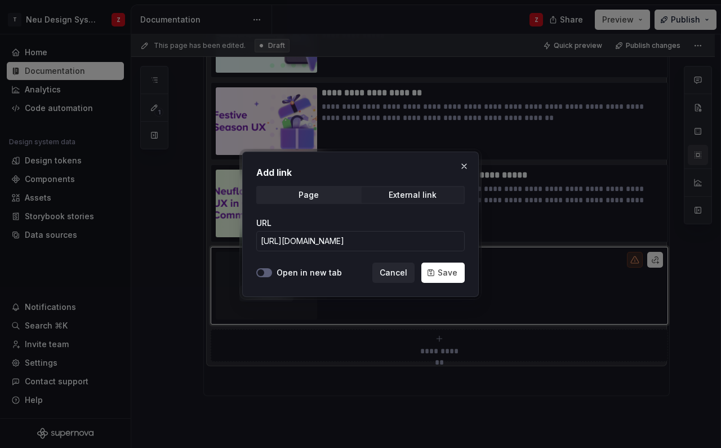
click at [309, 271] on label "Open in new tab" at bounding box center [308, 272] width 65 height 11
click at [272, 271] on button "Open in new tab" at bounding box center [264, 272] width 16 height 9
click at [448, 273] on span "Save" at bounding box center [448, 272] width 20 height 11
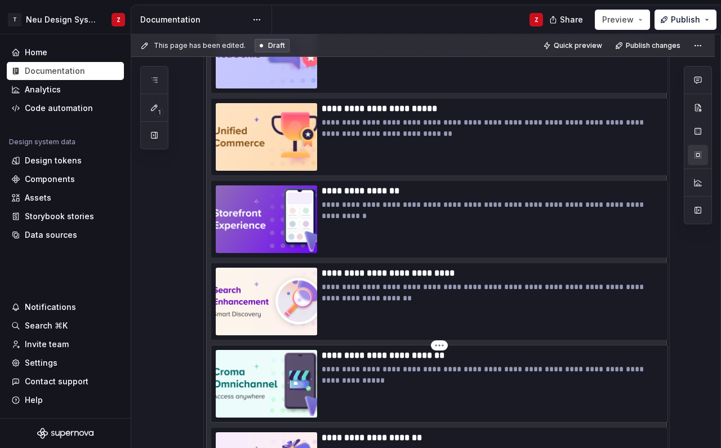
scroll to position [456, 0]
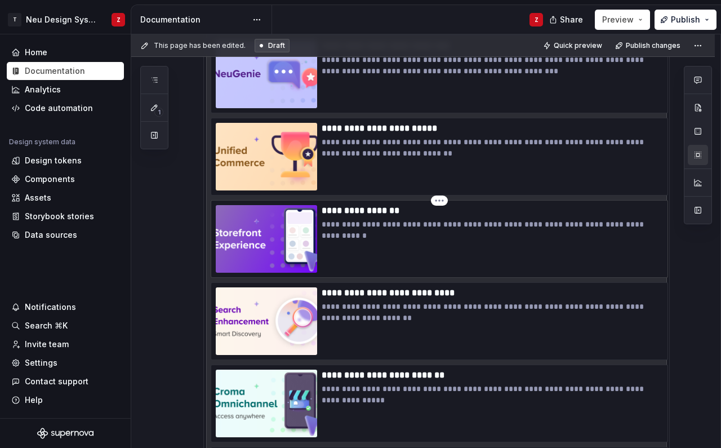
click at [408, 207] on p "**********" at bounding box center [492, 210] width 341 height 11
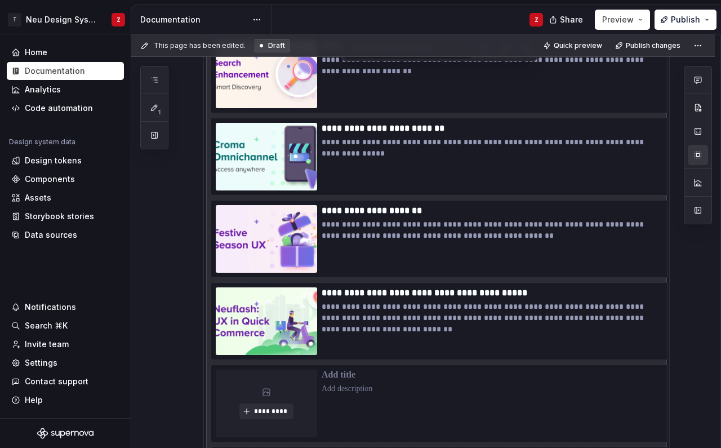
scroll to position [765, 0]
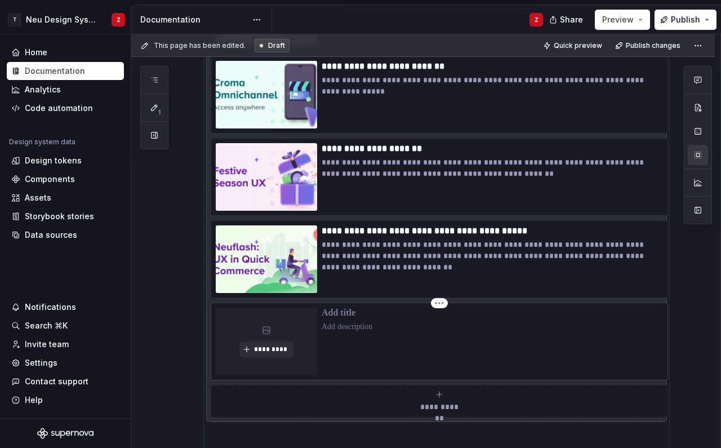
click at [351, 314] on p at bounding box center [492, 312] width 341 height 11
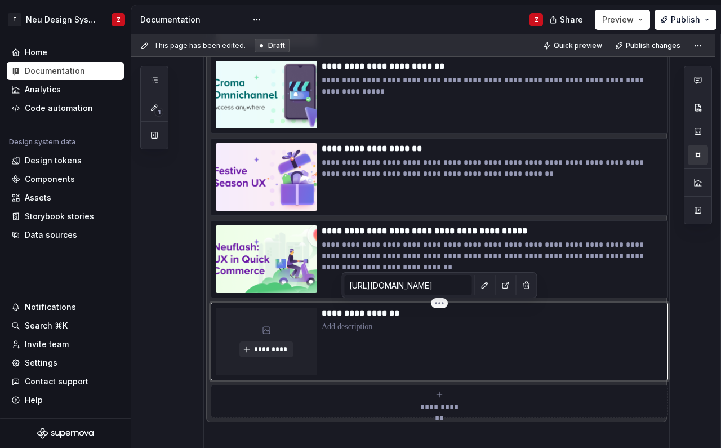
scroll to position [490, 0]
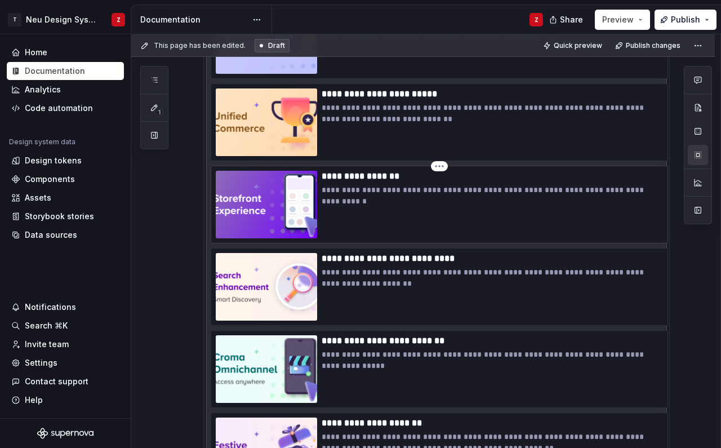
click at [342, 196] on p "**********" at bounding box center [492, 195] width 341 height 23
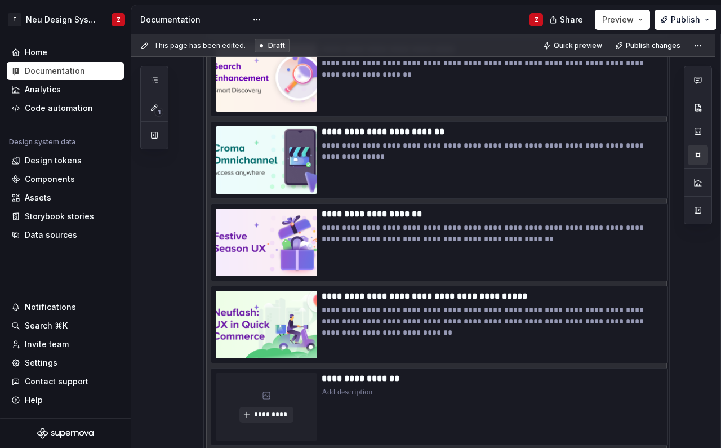
scroll to position [925, 0]
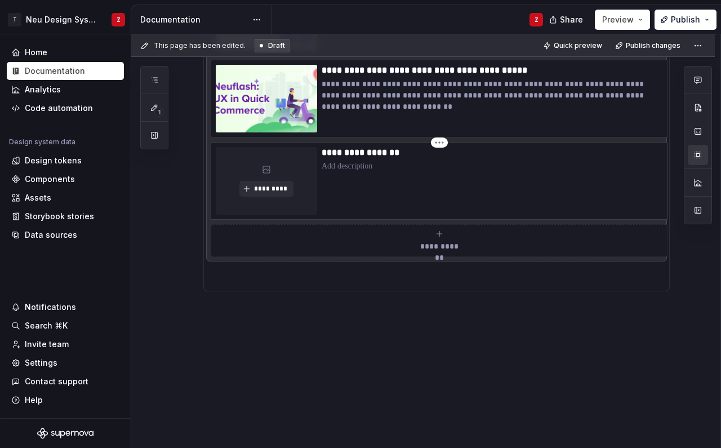
click at [354, 169] on p at bounding box center [492, 165] width 341 height 11
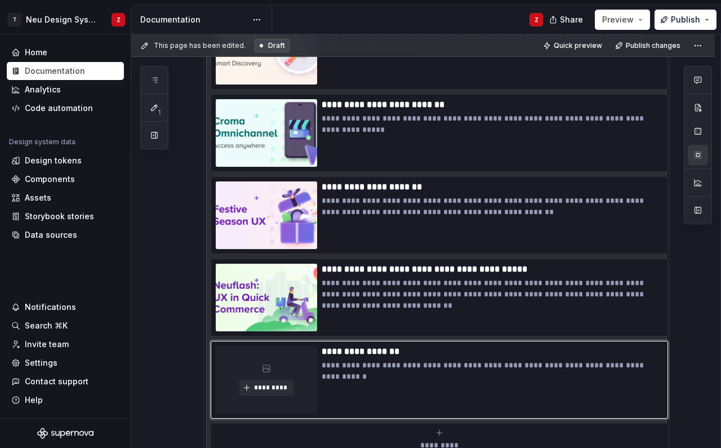
scroll to position [746, 0]
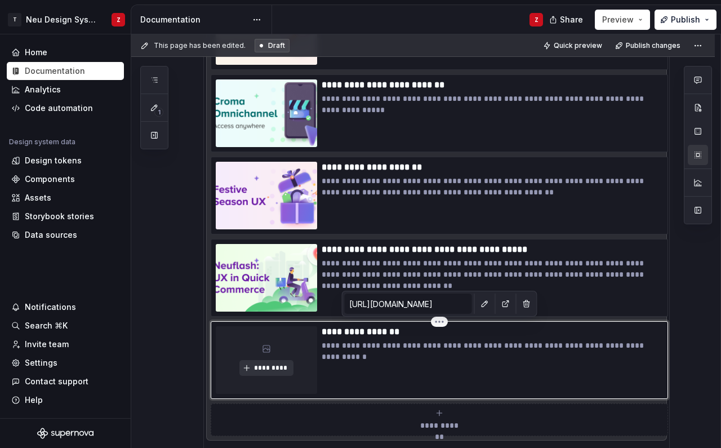
click at [268, 365] on span "*********" at bounding box center [270, 367] width 34 height 9
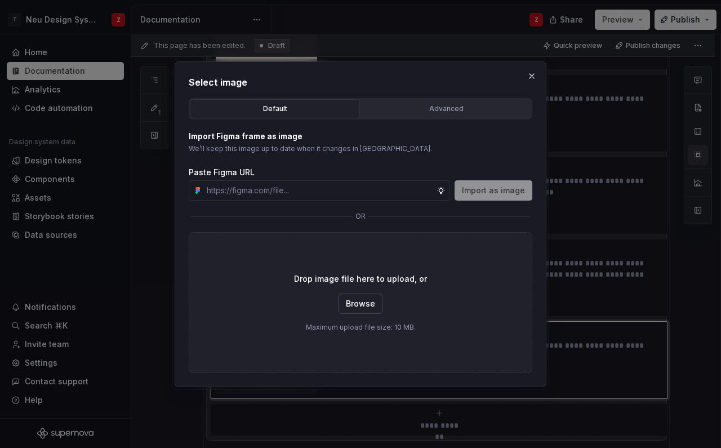
click at [354, 306] on span "Browse" at bounding box center [360, 303] width 29 height 11
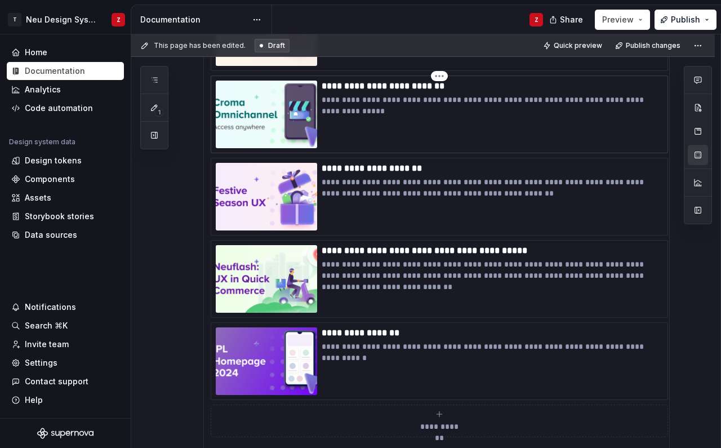
scroll to position [754, 0]
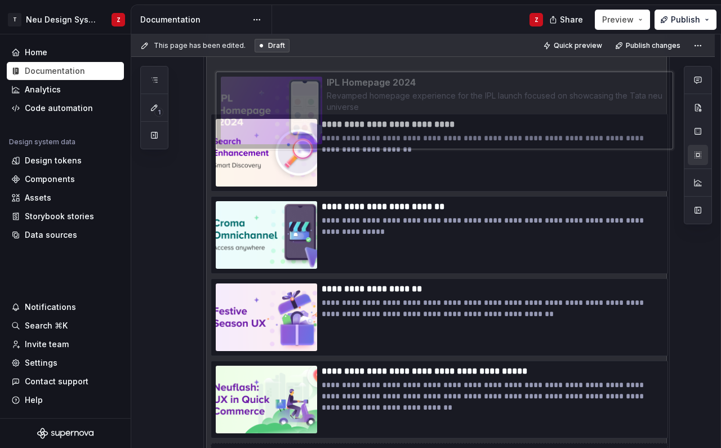
drag, startPoint x: 305, startPoint y: 353, endPoint x: 310, endPoint y: 111, distance: 241.6
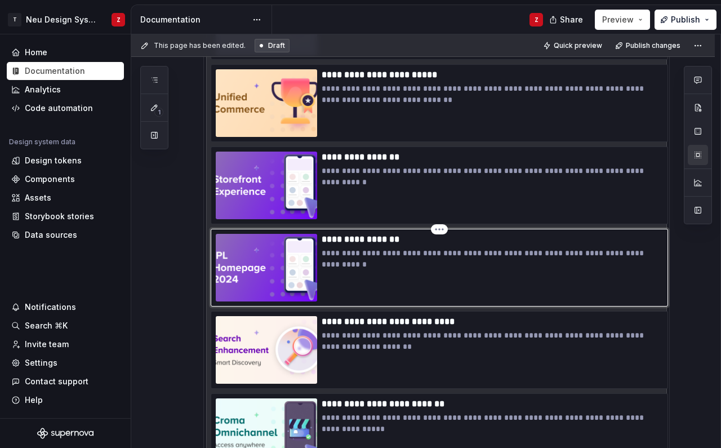
scroll to position [509, 0]
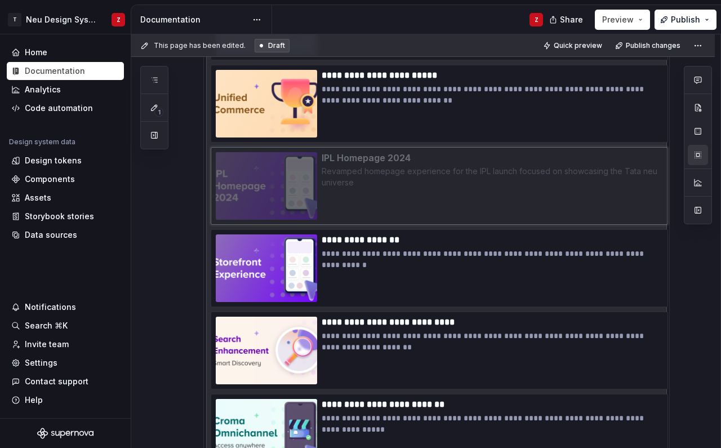
drag, startPoint x: 288, startPoint y: 267, endPoint x: 288, endPoint y: 181, distance: 86.2
click at [288, 181] on body "T Neu Design System Z Home Documentation Analytics Code automation Design syste…" at bounding box center [360, 224] width 721 height 448
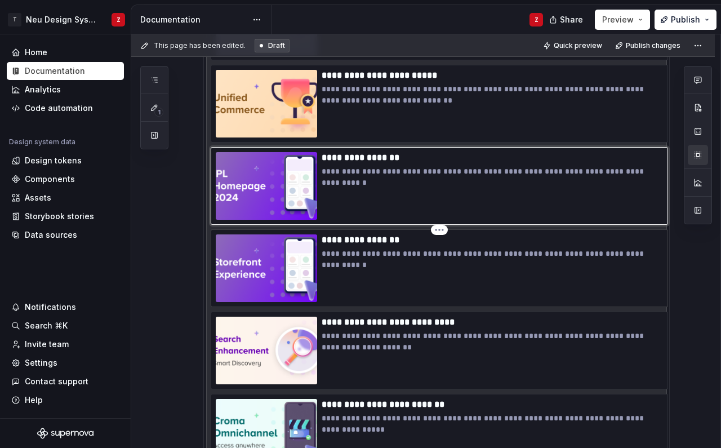
click at [440, 234] on p "**********" at bounding box center [492, 239] width 341 height 11
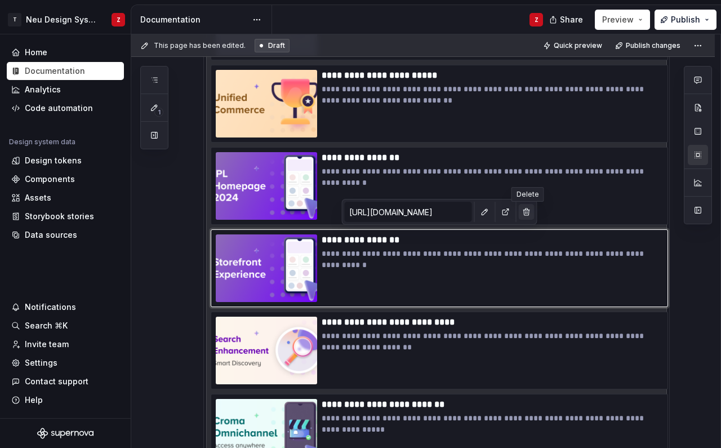
click at [527, 209] on button "button" at bounding box center [527, 212] width 16 height 16
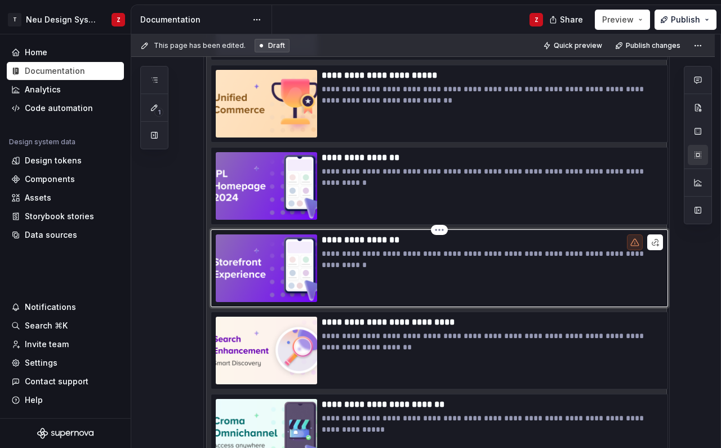
click at [634, 241] on icon at bounding box center [634, 242] width 9 height 9
click at [441, 232] on html "T Neu Design System Z Home Documentation Analytics Code automation Design syste…" at bounding box center [360, 224] width 721 height 448
click at [457, 251] on div "Delete item" at bounding box center [488, 248] width 73 height 11
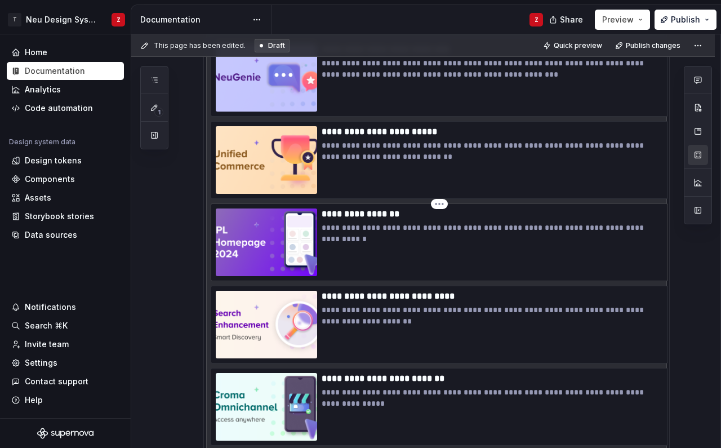
scroll to position [733, 0]
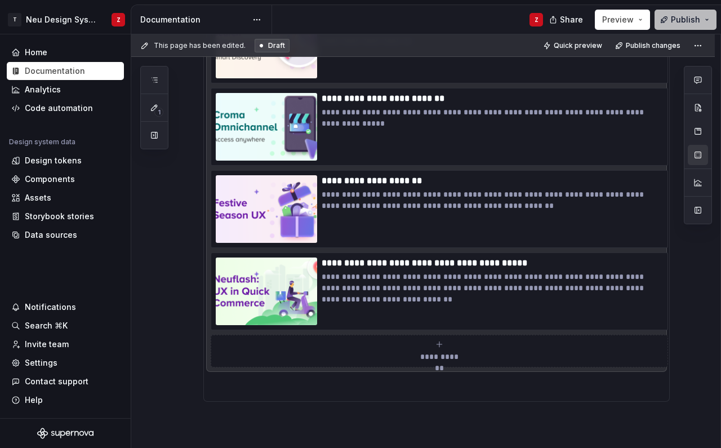
click at [681, 20] on span "Publish" at bounding box center [685, 19] width 29 height 11
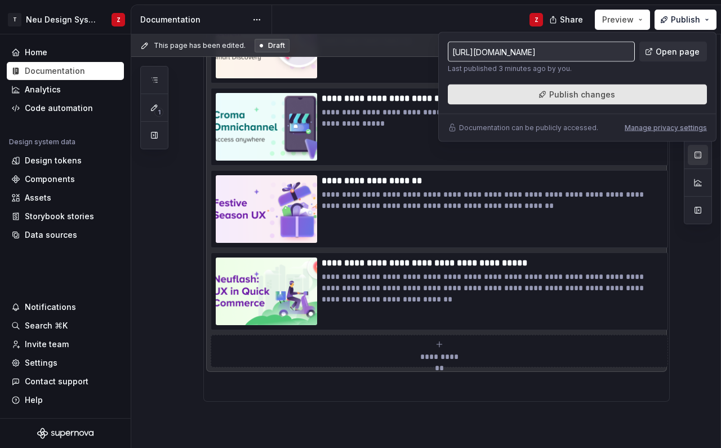
click at [588, 92] on span "Publish changes" at bounding box center [582, 94] width 66 height 11
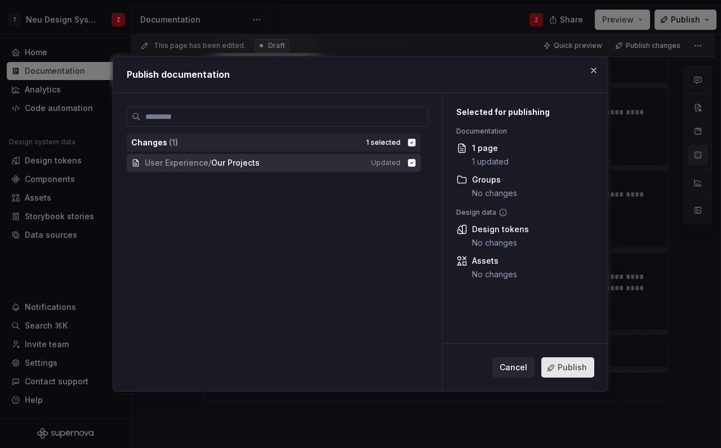
click at [565, 365] on span "Publish" at bounding box center [571, 367] width 29 height 11
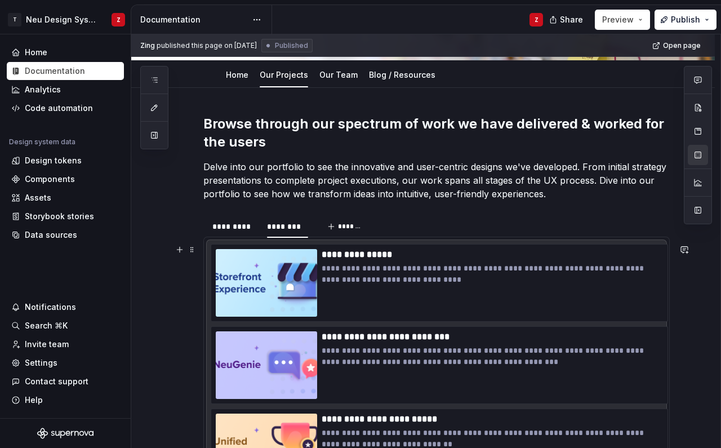
scroll to position [140, 0]
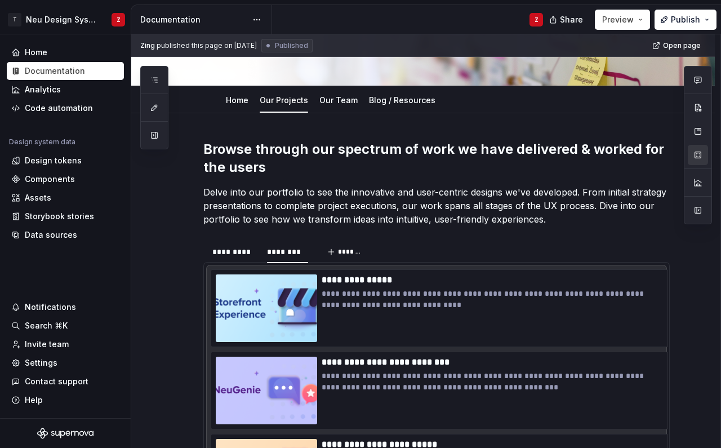
type textarea "*"
